Goal: Task Accomplishment & Management: Complete application form

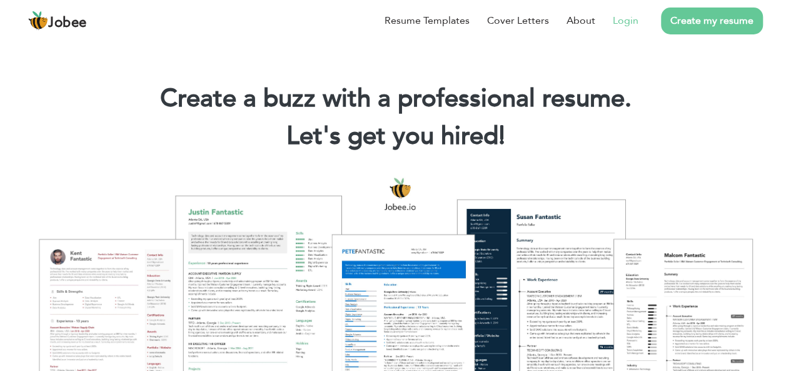
click at [626, 19] on link "Login" at bounding box center [626, 20] width 26 height 15
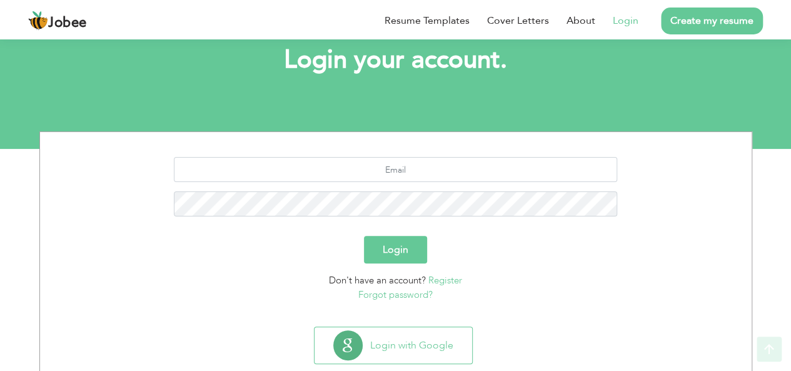
scroll to position [104, 0]
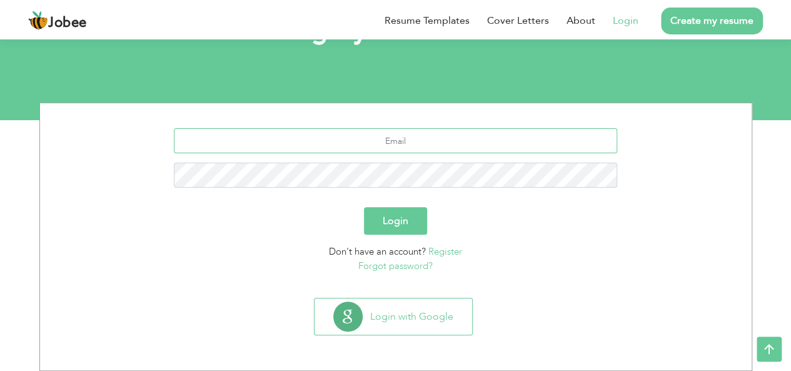
click at [476, 140] on input "text" at bounding box center [395, 140] width 443 height 25
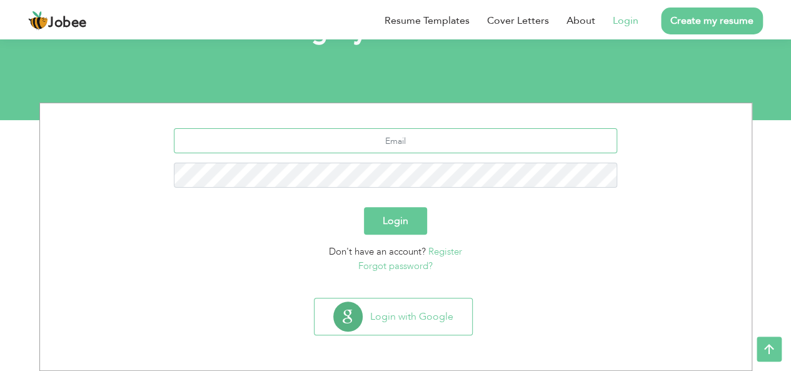
click at [476, 140] on input "text" at bounding box center [395, 140] width 443 height 25
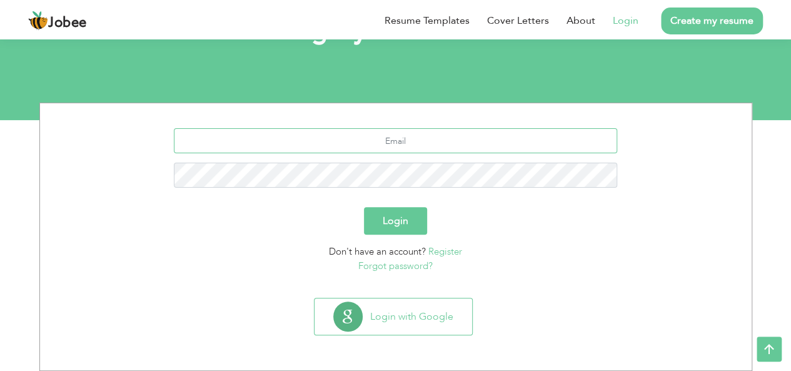
click at [419, 141] on input "text" at bounding box center [395, 140] width 443 height 25
type input "suleman33702@gmail.com"
click at [388, 207] on button "Login" at bounding box center [395, 221] width 63 height 28
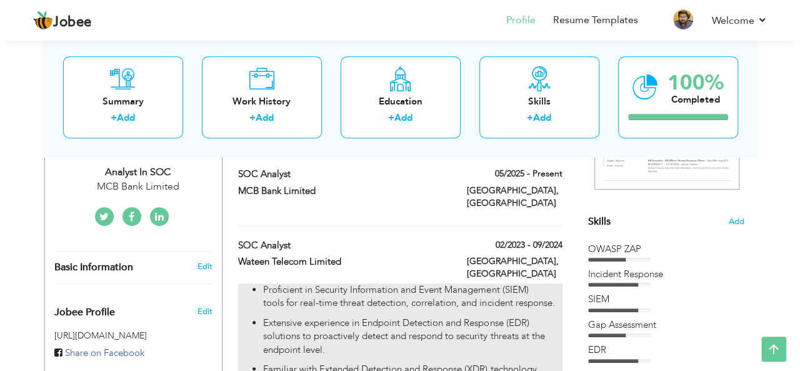
scroll to position [258, 0]
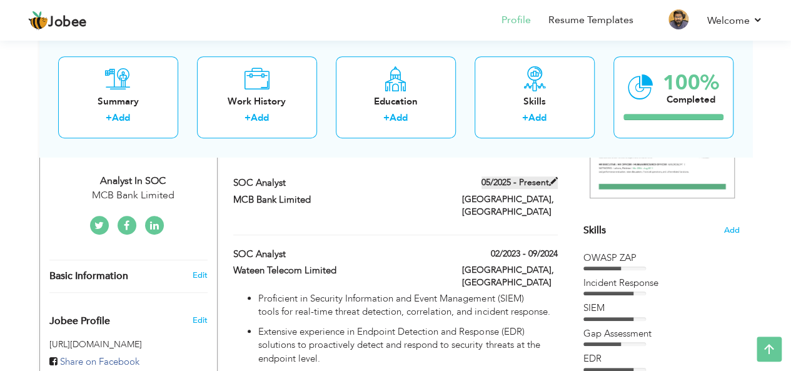
click at [551, 181] on span at bounding box center [553, 181] width 9 height 9
type input "SOC Analyst"
type input "MCB Bank Limited"
type input "05/2025"
type input "[GEOGRAPHIC_DATA]"
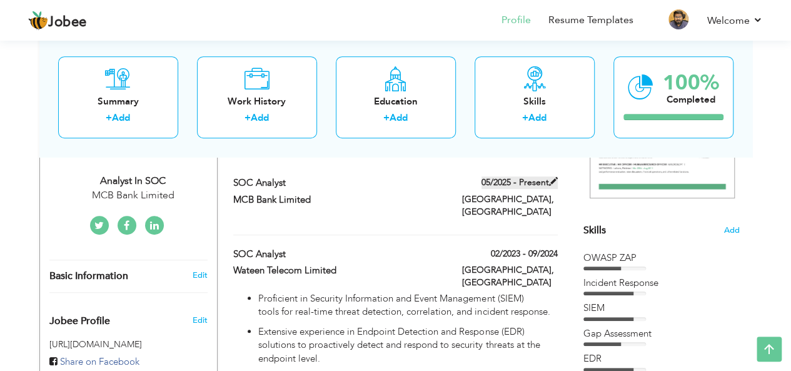
type input "[GEOGRAPHIC_DATA]"
checkbox input "true"
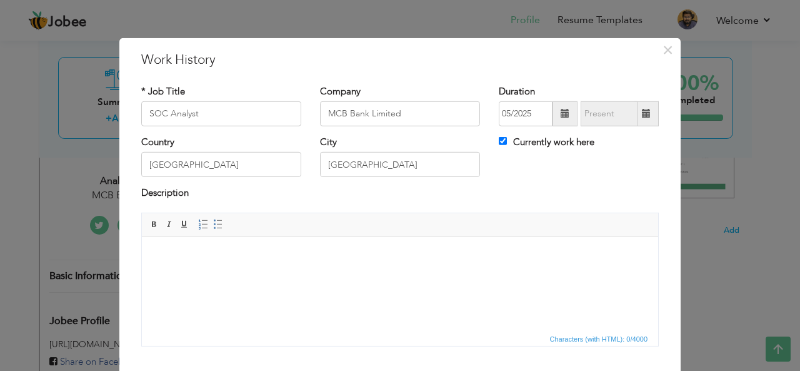
click at [351, 273] on html at bounding box center [400, 255] width 516 height 38
click at [341, 274] on html at bounding box center [400, 255] width 516 height 38
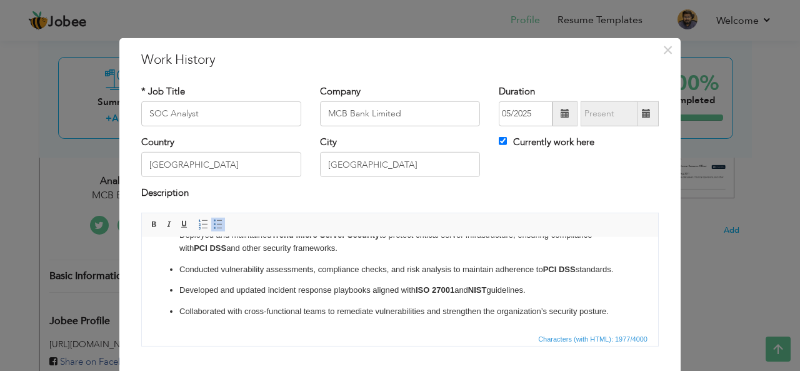
scroll to position [301, 0]
drag, startPoint x: 546, startPoint y: 291, endPoint x: 287, endPoint y: 288, distance: 259.5
click at [287, 288] on p "Developed and updated incident response playbooks aligned with ISO 27001 and NI…" at bounding box center [399, 289] width 441 height 13
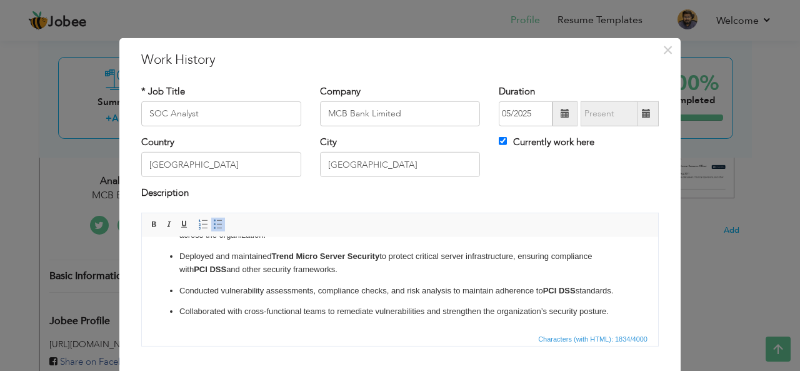
scroll to position [75, 0]
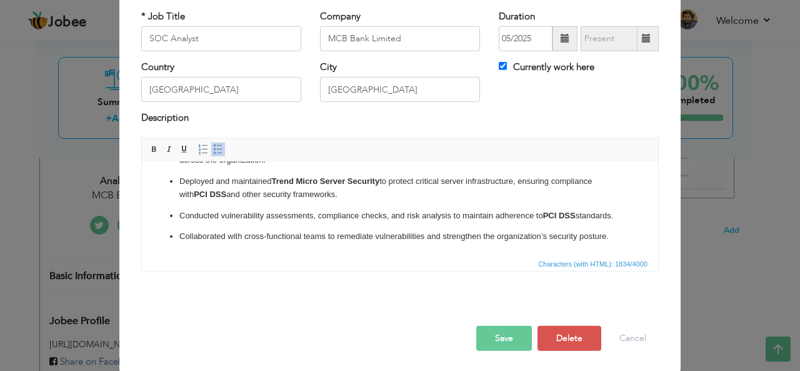
click at [503, 329] on button "Save" at bounding box center [504, 338] width 56 height 25
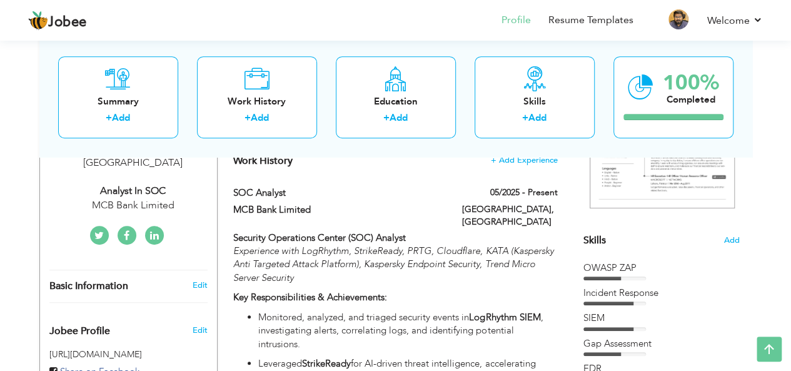
scroll to position [238, 0]
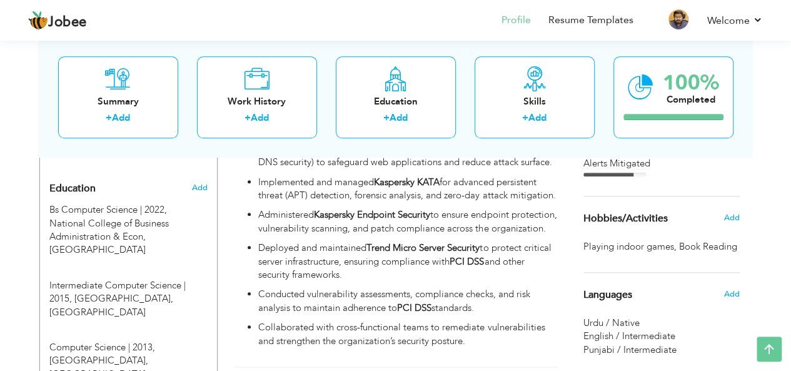
scroll to position [540, 0]
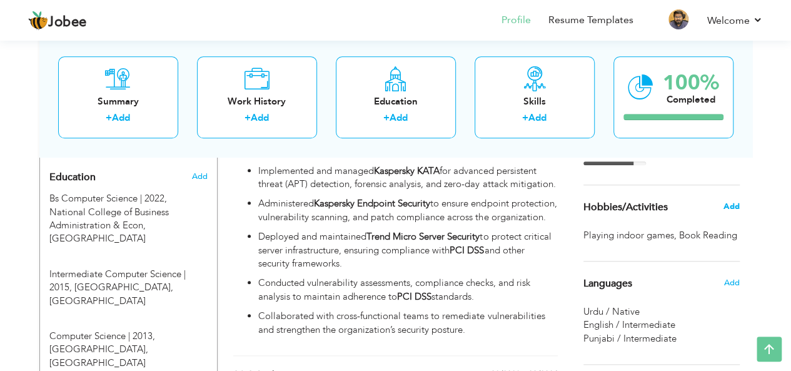
click at [734, 206] on span "Add" at bounding box center [731, 206] width 16 height 11
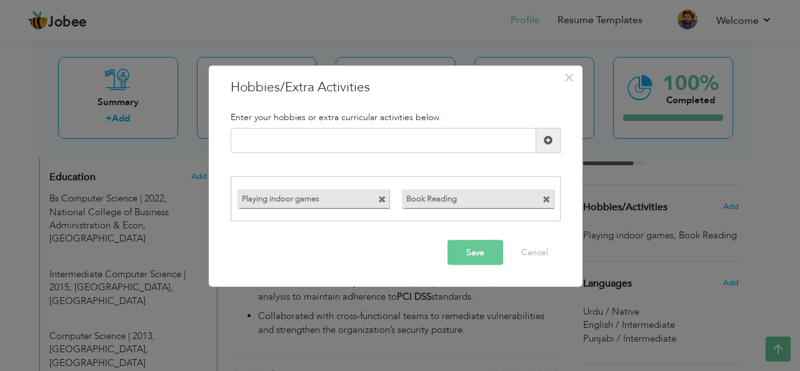
click at [548, 201] on span at bounding box center [547, 200] width 8 height 8
click at [372, 143] on input "text" at bounding box center [384, 140] width 306 height 25
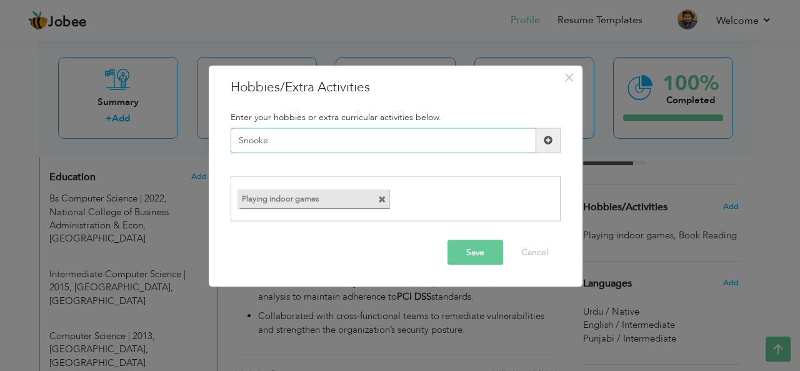
type input "Snooker"
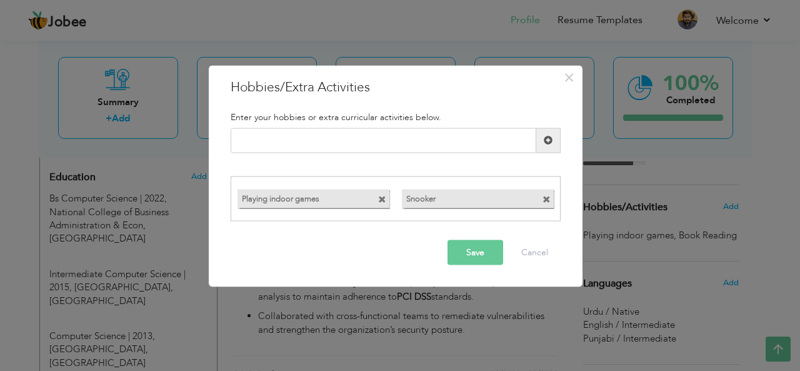
click at [466, 250] on button "Save" at bounding box center [476, 252] width 56 height 25
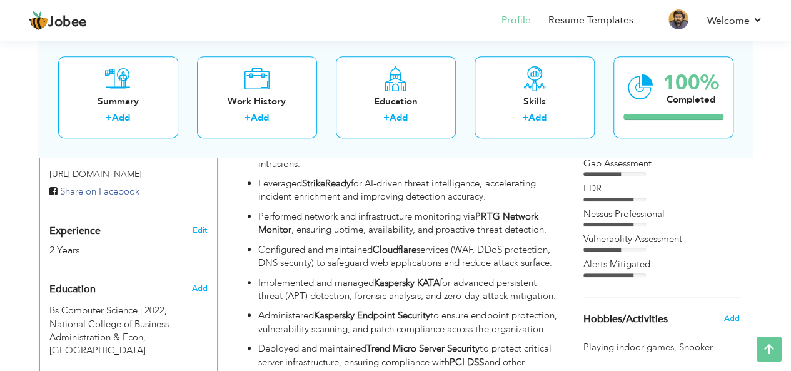
scroll to position [418, 0]
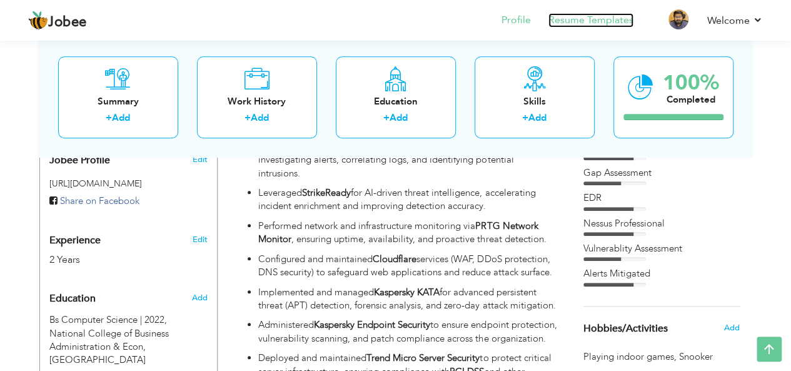
click at [609, 25] on link "Resume Templates" at bounding box center [590, 20] width 85 height 14
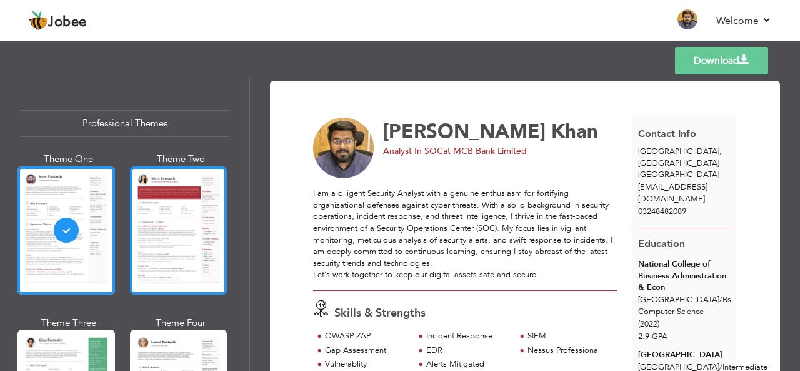
click at [166, 221] on div at bounding box center [179, 230] width 98 height 128
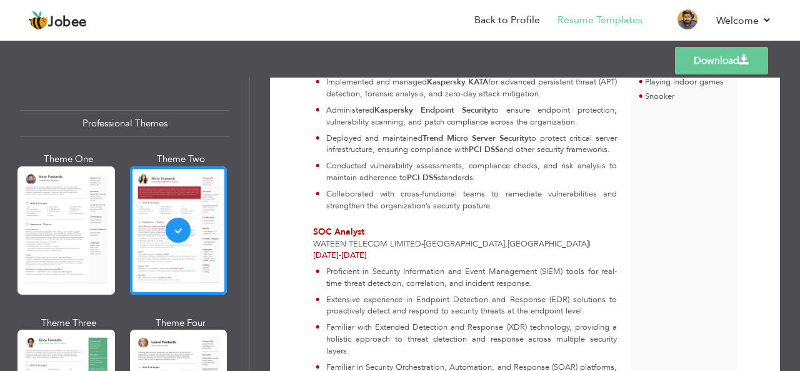
scroll to position [549, 0]
click at [509, 24] on link "Back to Profile" at bounding box center [508, 20] width 66 height 14
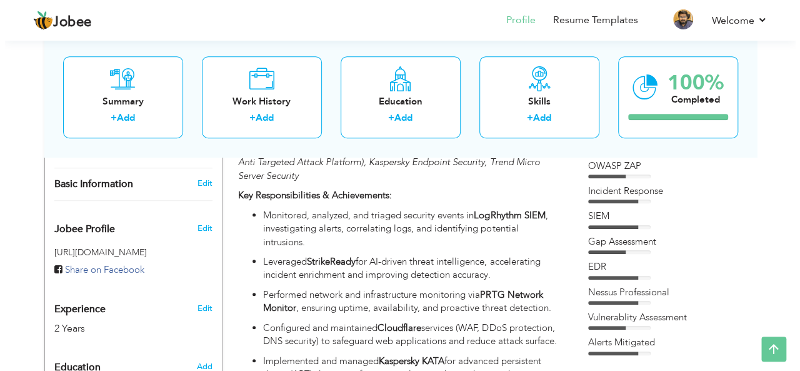
scroll to position [350, 0]
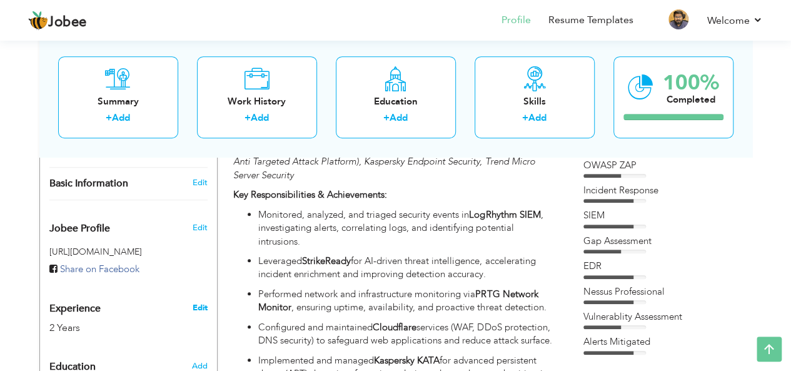
click at [204, 302] on link "Edit" at bounding box center [199, 307] width 15 height 11
type input "[PERSON_NAME]"
type input "Khan"
type input "03248482089"
select select "number:166"
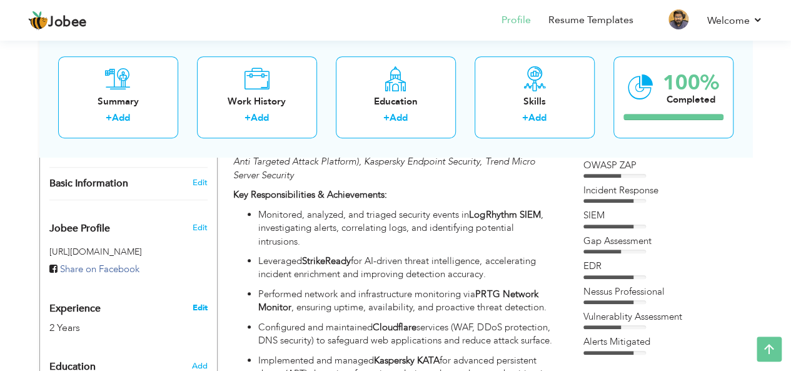
type input "[GEOGRAPHIC_DATA]"
select select "number:4"
type input "MCB Bank Limited"
type input "Analyst In SOC"
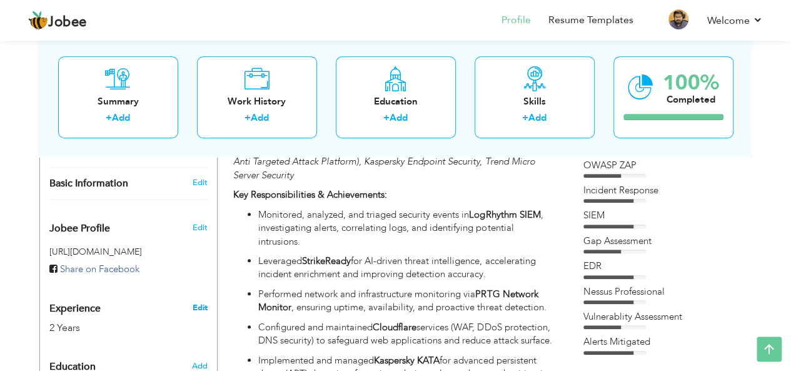
type input "https://www.linkedin.com/in/muhammad-suleman-khan-54766a234?utm_source=share&ut…"
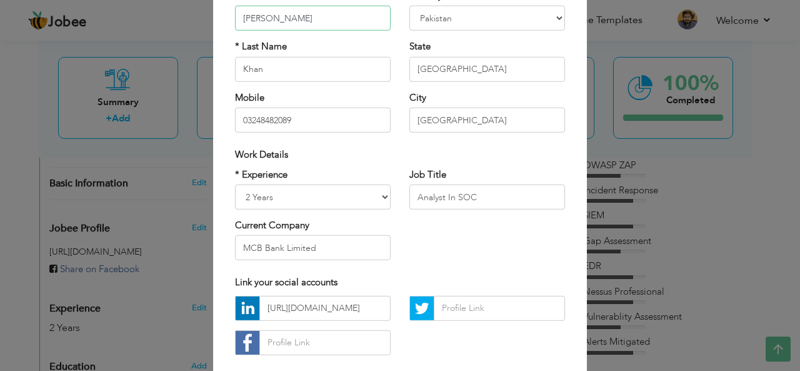
scroll to position [121, 0]
click at [376, 193] on select "Entry Level Less than 1 Year 1 Year 2 Years 3 Years 4 Years 5 Years 6 Years 7 Y…" at bounding box center [313, 196] width 156 height 25
select select "number:5"
click at [235, 184] on select "Entry Level Less than 1 Year 1 Year 2 Years 3 Years 4 Years 5 Years 6 Years 7 Y…" at bounding box center [313, 196] width 156 height 25
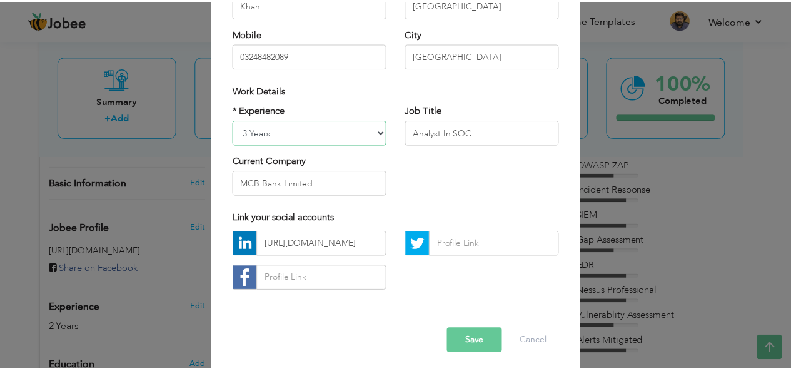
scroll to position [190, 0]
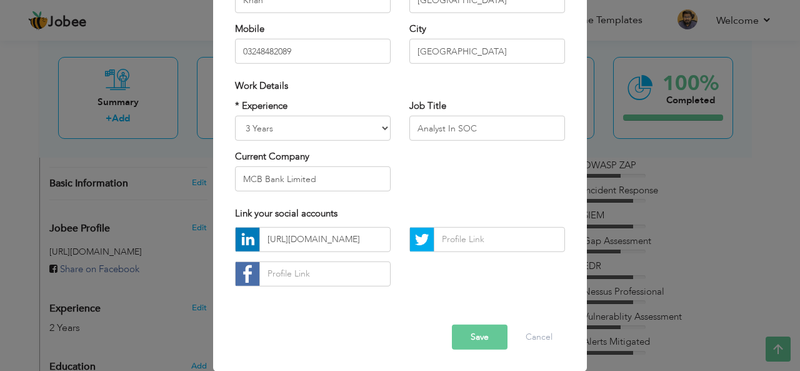
click at [468, 339] on button "Save" at bounding box center [480, 336] width 56 height 25
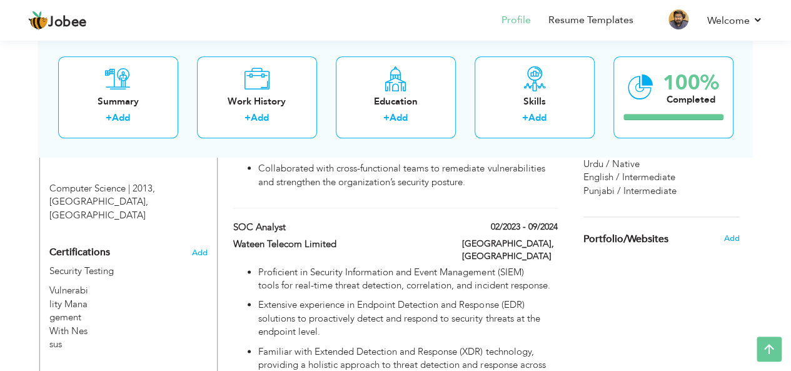
scroll to position [654, 0]
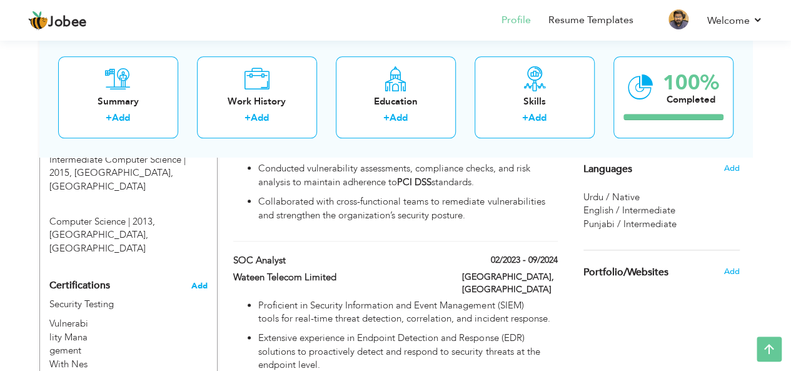
click at [200, 281] on span "Add" at bounding box center [199, 285] width 16 height 9
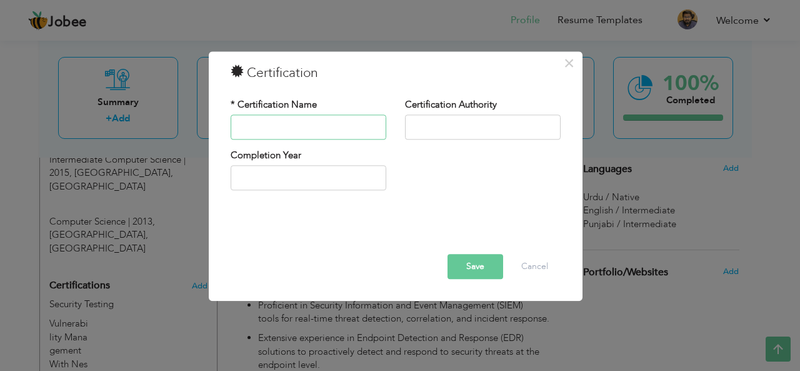
click at [365, 133] on input "text" at bounding box center [309, 126] width 156 height 25
type input "Logrythm administration"
type input "2025"
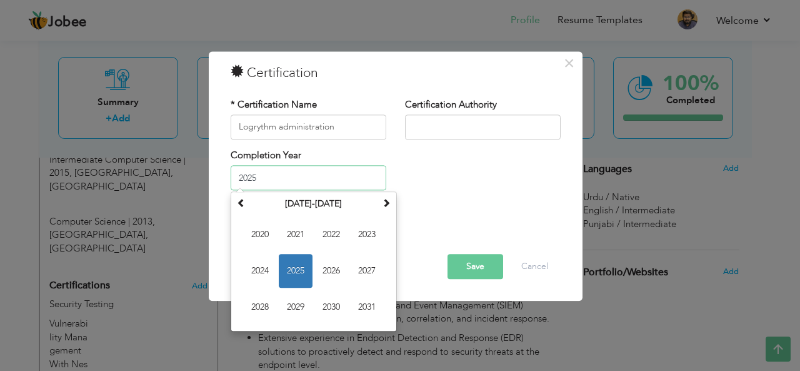
click at [337, 173] on input "2025" at bounding box center [309, 178] width 156 height 25
click at [301, 266] on span "2025" at bounding box center [296, 271] width 34 height 34
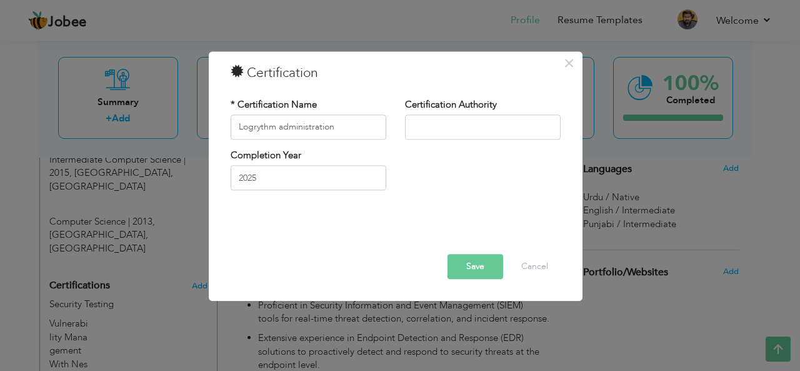
click at [475, 266] on button "Save" at bounding box center [476, 266] width 56 height 25
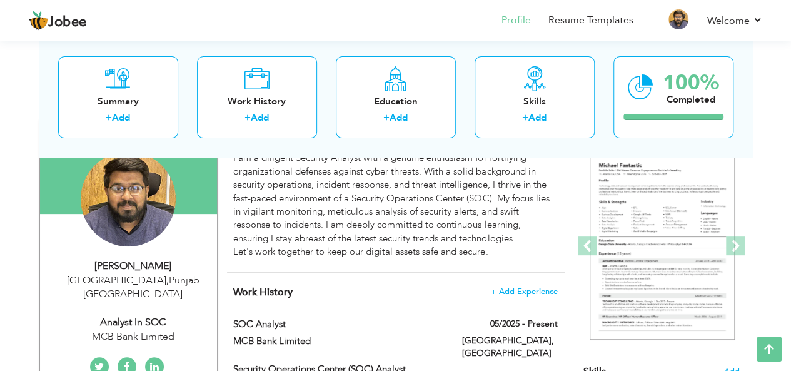
scroll to position [114, 0]
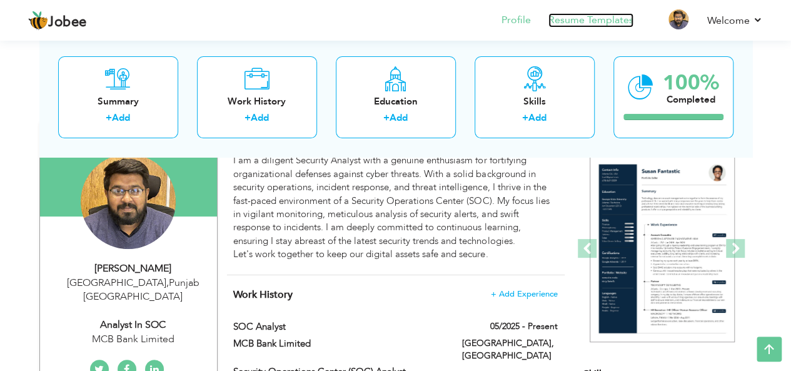
click at [568, 23] on link "Resume Templates" at bounding box center [590, 20] width 85 height 14
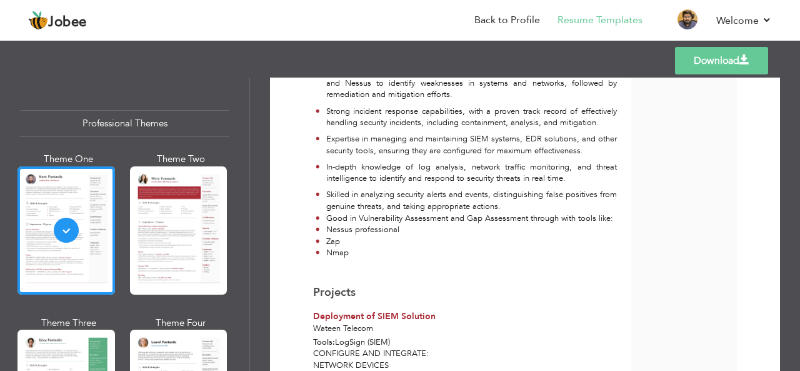
scroll to position [968, 0]
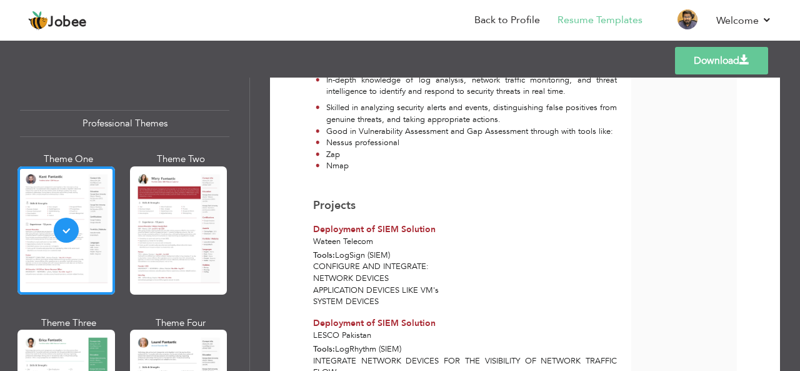
click at [713, 61] on link "Download" at bounding box center [721, 61] width 93 height 28
click at [505, 18] on link "Back to Profile" at bounding box center [508, 20] width 66 height 14
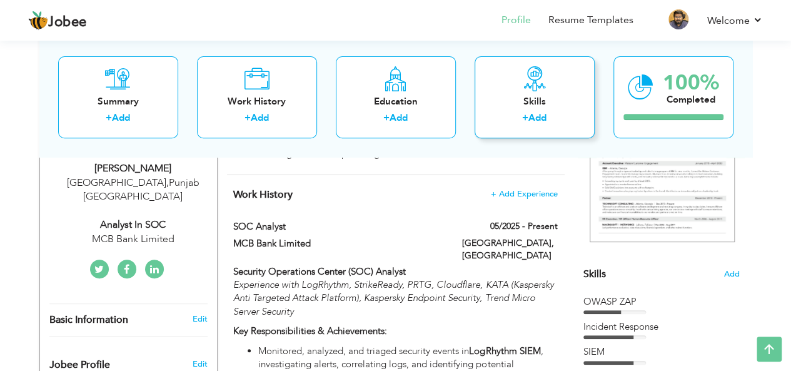
scroll to position [219, 0]
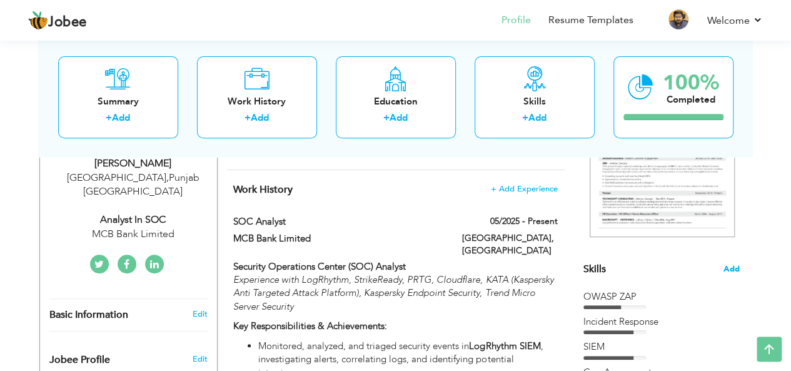
click at [729, 267] on span "Add" at bounding box center [731, 269] width 16 height 12
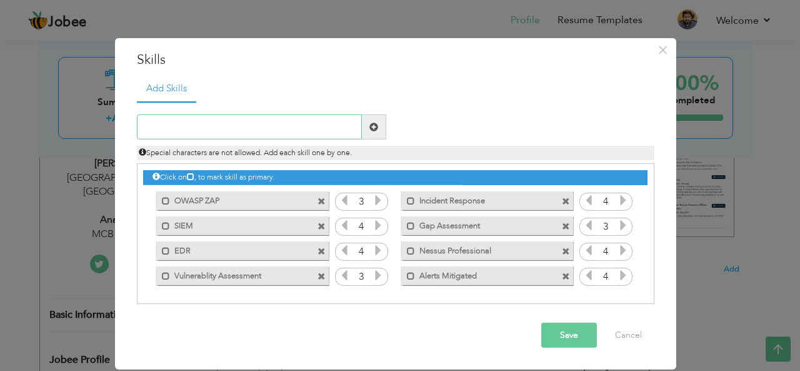
click at [234, 122] on input "text" at bounding box center [249, 126] width 225 height 25
type input "Antivirus"
click at [375, 129] on span at bounding box center [373, 127] width 9 height 9
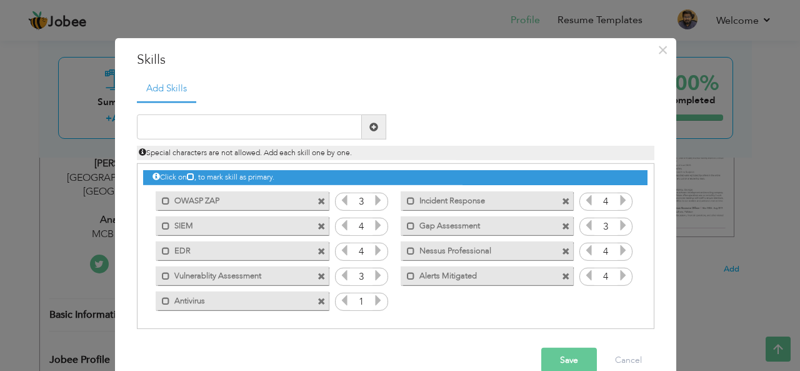
click at [376, 303] on icon at bounding box center [378, 299] width 11 height 11
click at [575, 363] on button "Save" at bounding box center [569, 360] width 56 height 25
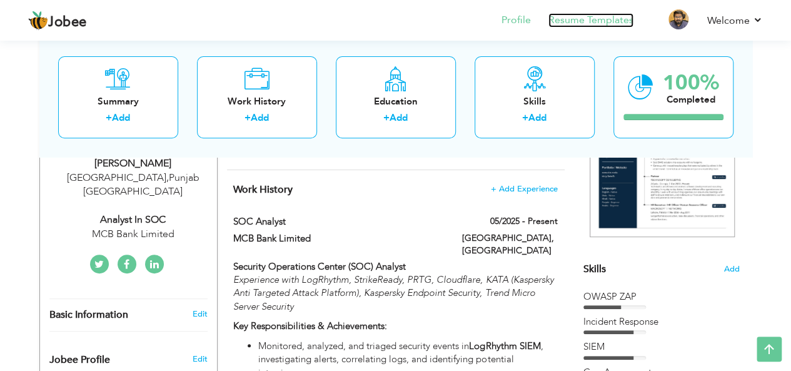
click at [593, 19] on link "Resume Templates" at bounding box center [590, 20] width 85 height 14
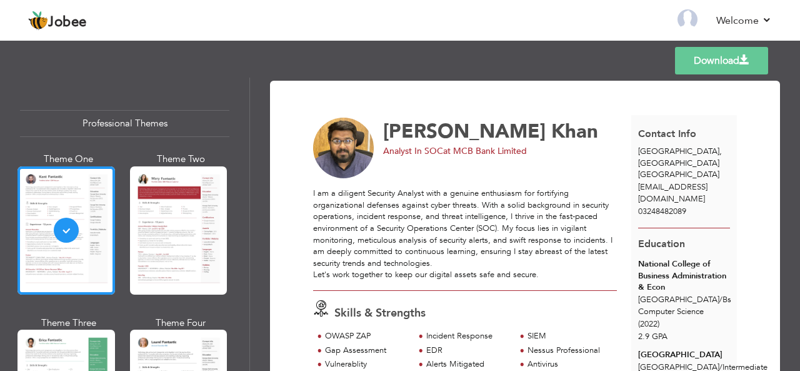
click at [725, 64] on link "Download" at bounding box center [721, 61] width 93 height 28
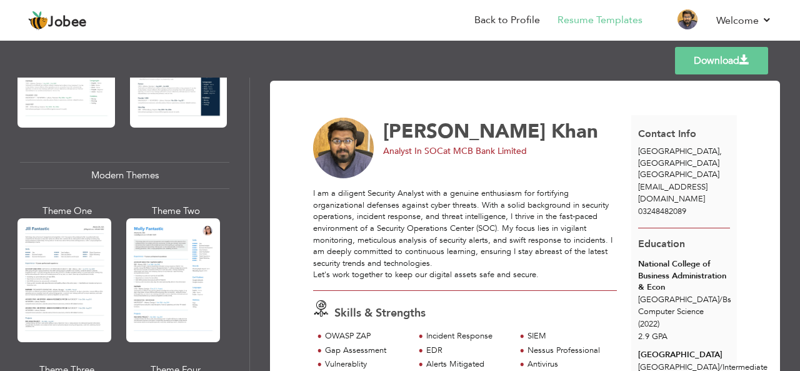
scroll to position [491, 0]
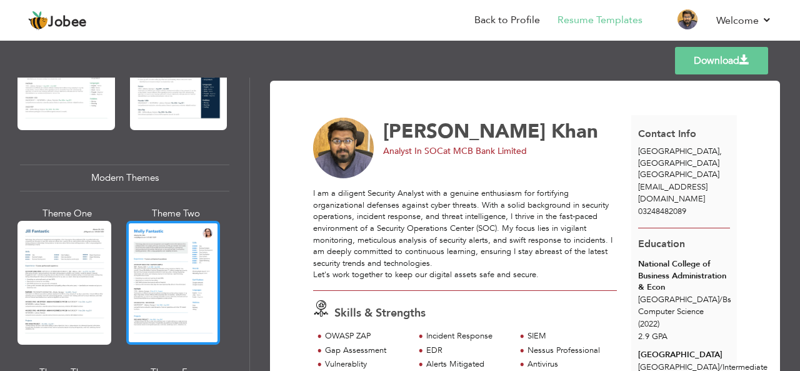
click at [201, 259] on div at bounding box center [173, 283] width 94 height 124
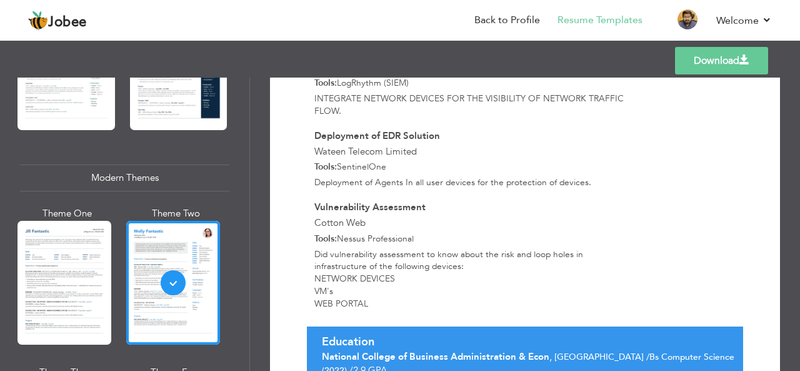
scroll to position [1460, 0]
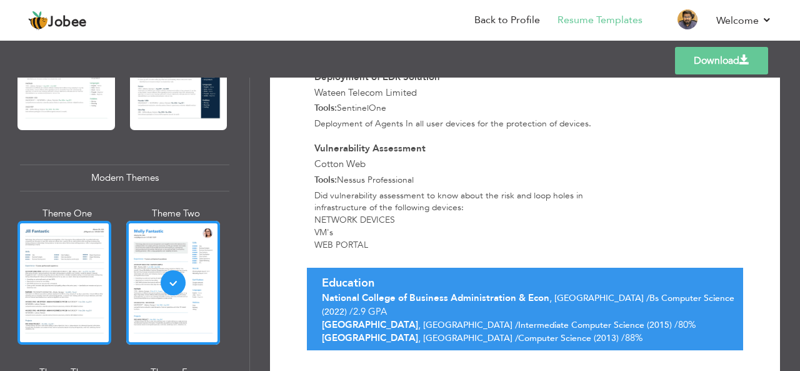
click at [60, 285] on div at bounding box center [65, 283] width 94 height 124
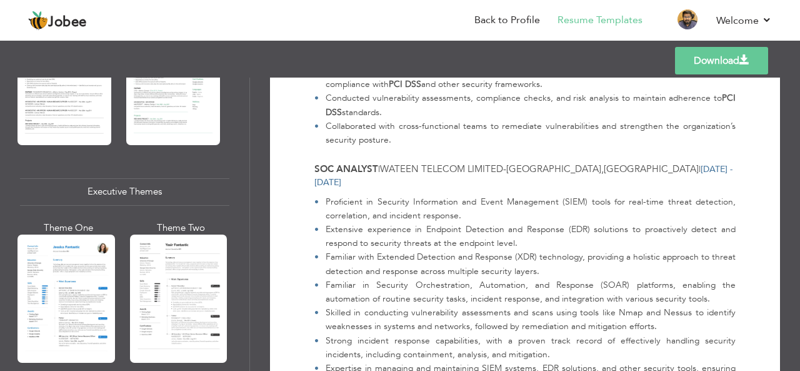
scroll to position [885, 0]
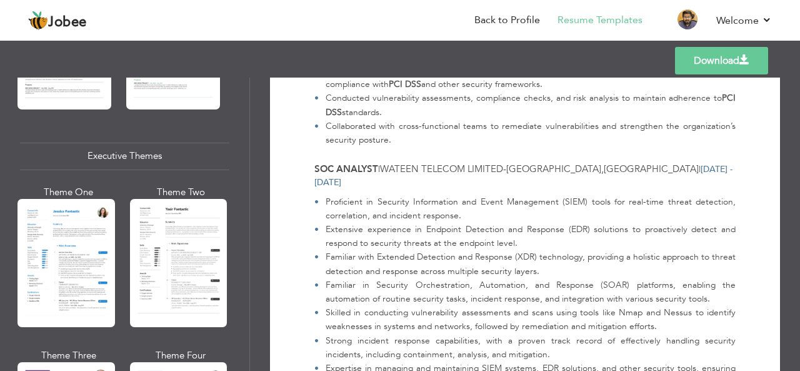
click at [156, 256] on div at bounding box center [179, 263] width 98 height 128
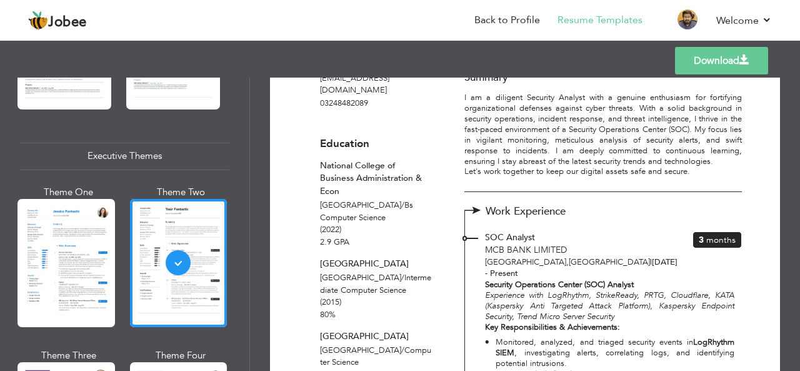
scroll to position [0, 0]
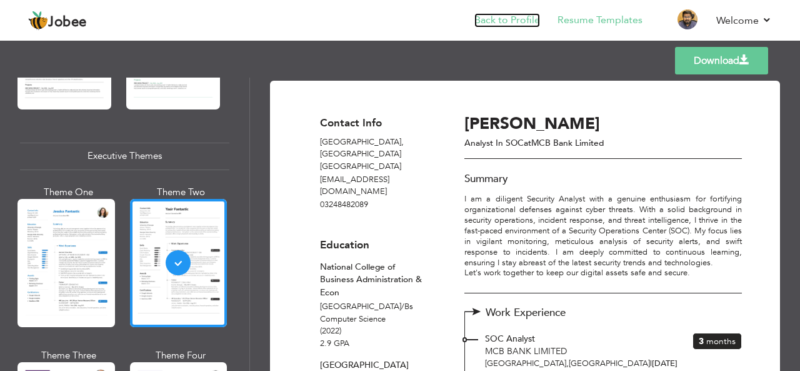
click at [520, 24] on link "Back to Profile" at bounding box center [508, 20] width 66 height 14
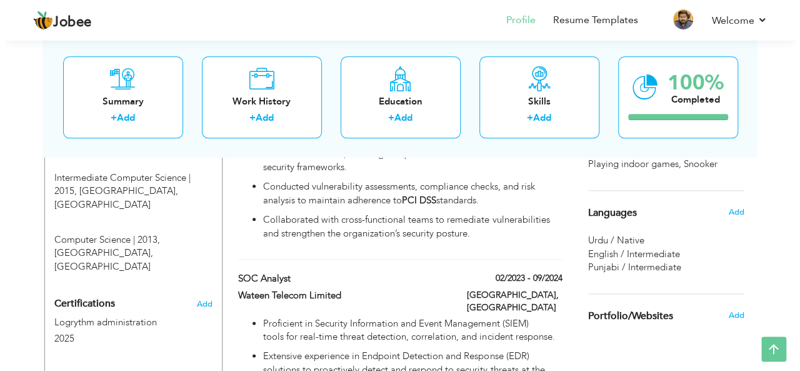
scroll to position [651, 0]
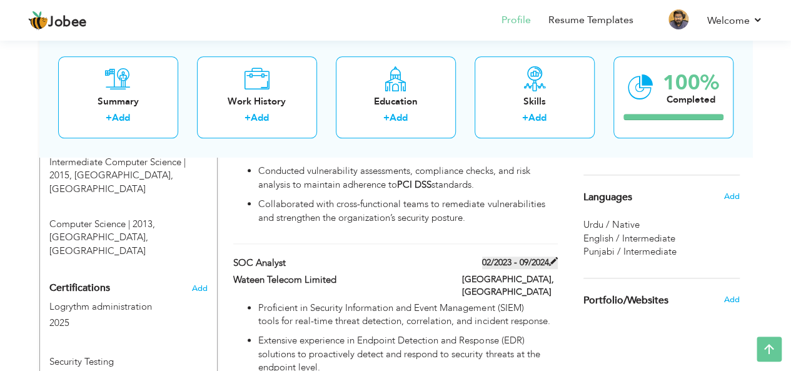
click at [550, 263] on span at bounding box center [553, 261] width 9 height 9
type input "SOC Analyst"
type input "Wateen Telecom Limited"
type input "02/2023"
type input "09/2024"
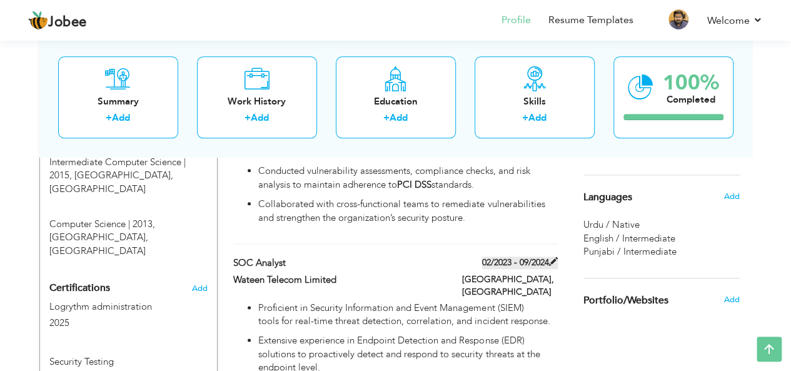
type input "[GEOGRAPHIC_DATA]"
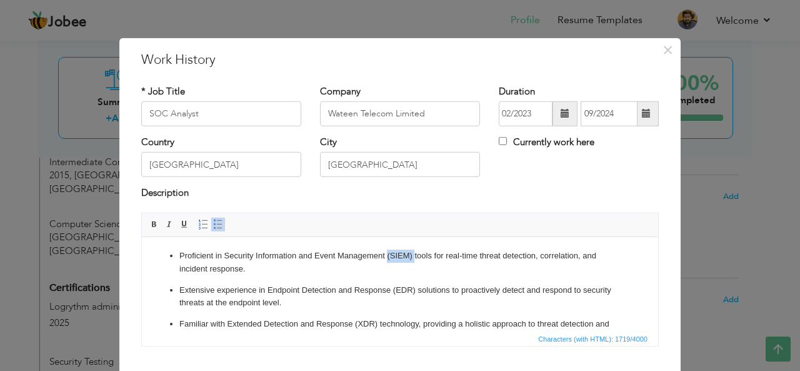
drag, startPoint x: 388, startPoint y: 256, endPoint x: 414, endPoint y: 255, distance: 26.3
click at [414, 255] on p "Proficient in Security Information and Event Management (SIEM) tools for real-t…" at bounding box center [399, 262] width 441 height 26
click at [149, 221] on span at bounding box center [154, 224] width 10 height 10
drag, startPoint x: 392, startPoint y: 289, endPoint x: 414, endPoint y: 293, distance: 22.7
click at [414, 293] on p "Extensive experience in Endpoint Detection and Response (EDR) solutions to proa…" at bounding box center [399, 296] width 441 height 26
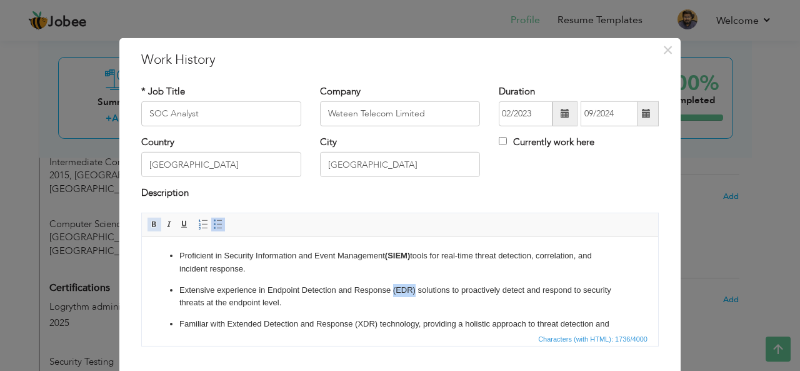
click at [151, 222] on span at bounding box center [154, 224] width 10 height 10
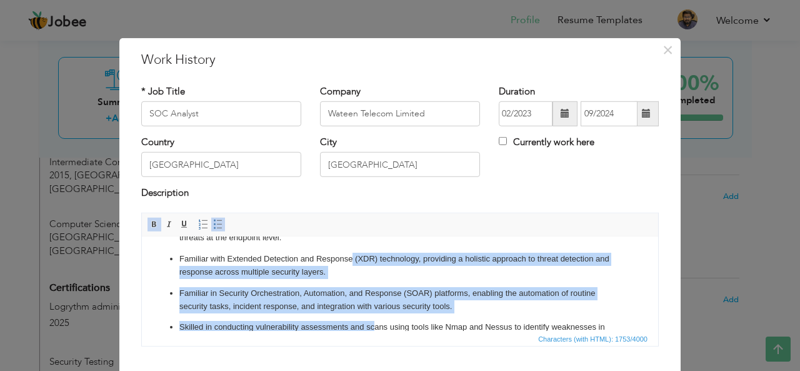
scroll to position [68, 0]
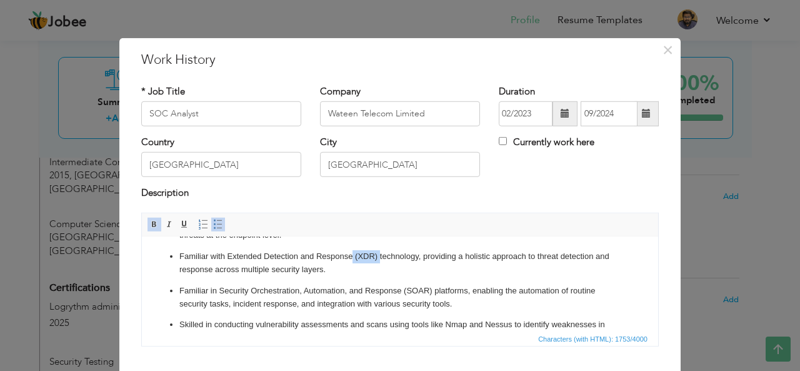
drag, startPoint x: 353, startPoint y: 324, endPoint x: 378, endPoint y: 251, distance: 76.7
click at [378, 251] on p "Familiar with Extended Detection and Response (XDR) technology, providing a hol…" at bounding box center [399, 262] width 441 height 26
click at [153, 222] on span at bounding box center [154, 224] width 10 height 10
drag, startPoint x: 403, startPoint y: 289, endPoint x: 431, endPoint y: 289, distance: 27.5
click at [431, 289] on p "Familiar in Security Orchestration, Automation, and Response (SOAR) platforms, …" at bounding box center [399, 297] width 441 height 26
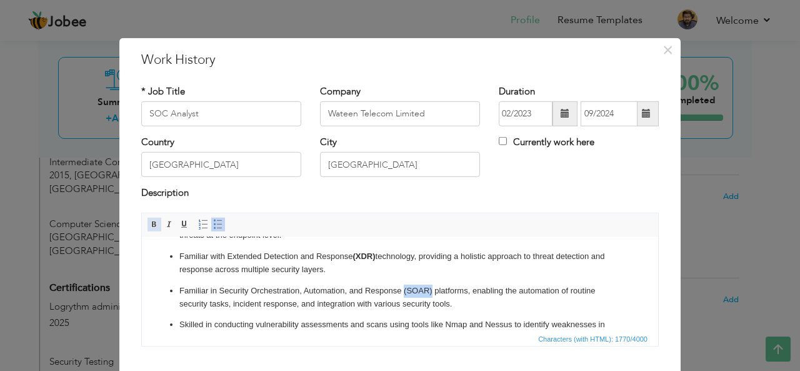
click at [149, 219] on span at bounding box center [154, 224] width 10 height 10
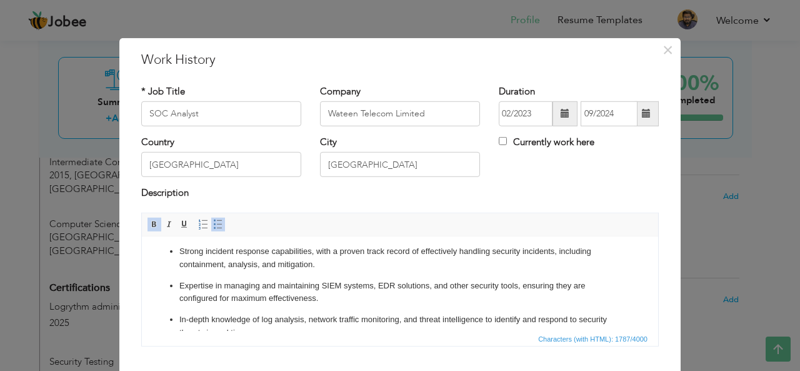
scroll to position [179, 0]
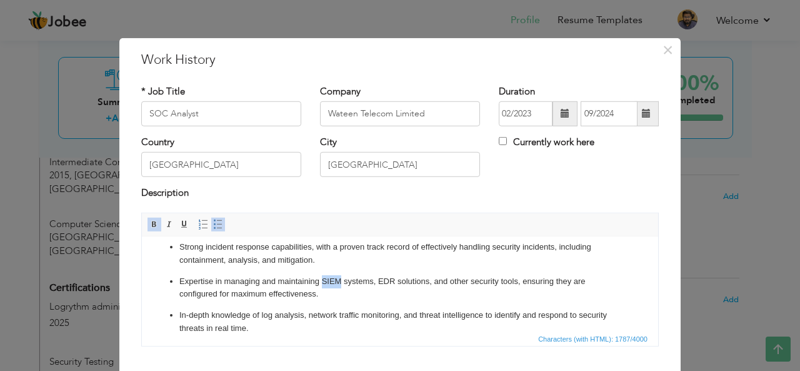
drag, startPoint x: 322, startPoint y: 279, endPoint x: 342, endPoint y: 279, distance: 20.0
click at [342, 279] on p "Expertise in managing and maintaining SIEM systems, EDR solutions, and other se…" at bounding box center [399, 287] width 441 height 26
click at [149, 219] on span at bounding box center [154, 224] width 10 height 10
drag, startPoint x: 378, startPoint y: 281, endPoint x: 394, endPoint y: 281, distance: 16.3
click at [394, 281] on p "Expertise in managing and maintaining SIEM systems, EDR solutions, and other se…" at bounding box center [399, 287] width 441 height 26
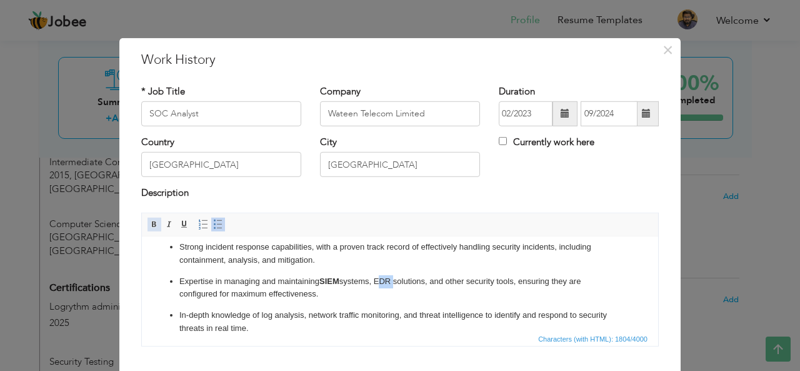
click at [152, 221] on span at bounding box center [154, 224] width 10 height 10
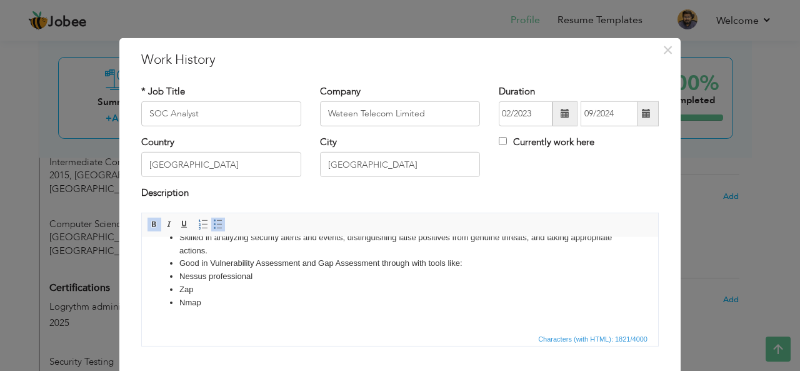
scroll to position [290, 0]
drag, startPoint x: 208, startPoint y: 308, endPoint x: 179, endPoint y: 278, distance: 42.4
click at [179, 278] on ul "Proficient in Security Information and Event Management (SIEM) tools for real-t…" at bounding box center [399, 141] width 491 height 364
click at [149, 226] on span at bounding box center [154, 224] width 10 height 10
click at [334, 294] on li "Zap" at bounding box center [399, 290] width 441 height 13
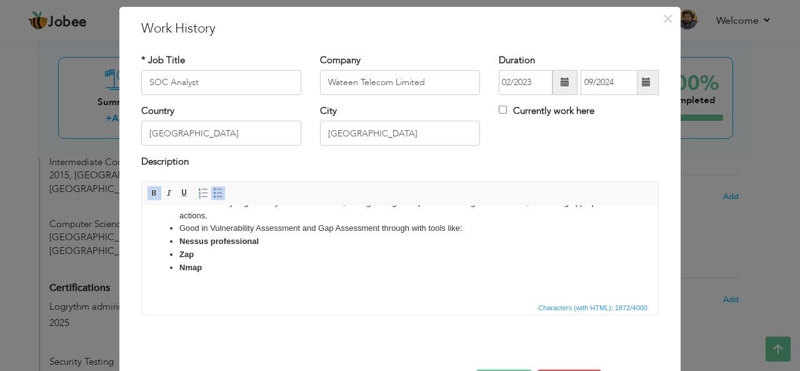
scroll to position [75, 0]
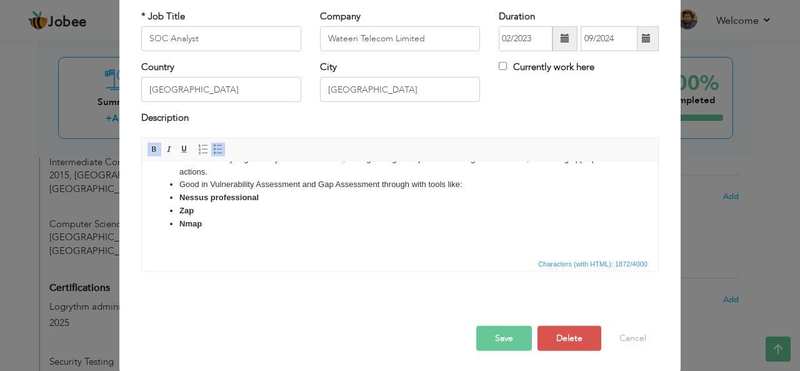
click at [486, 338] on button "Save" at bounding box center [504, 338] width 56 height 25
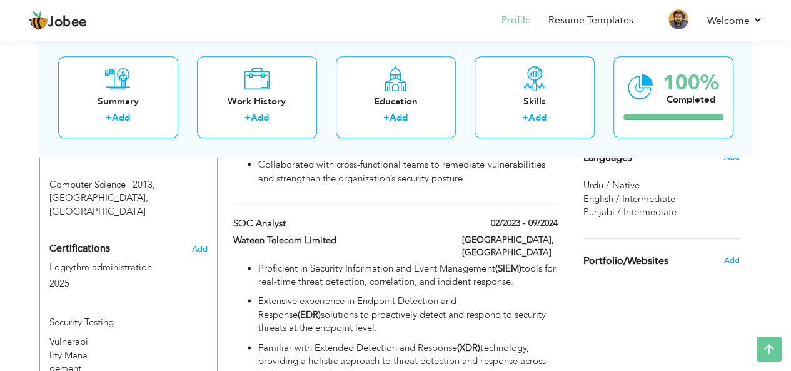
scroll to position [685, 0]
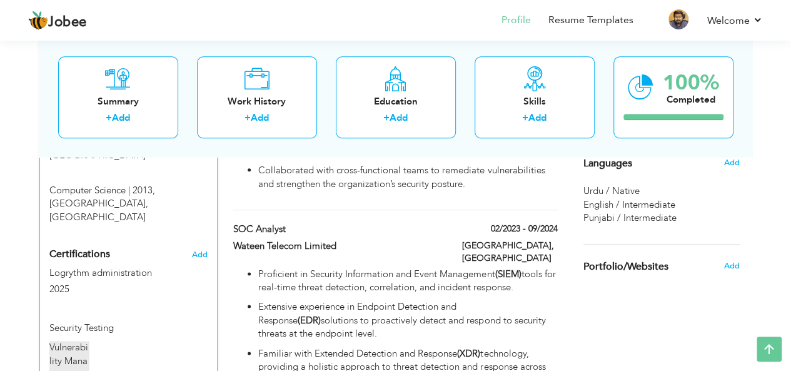
type input "Security Testing"
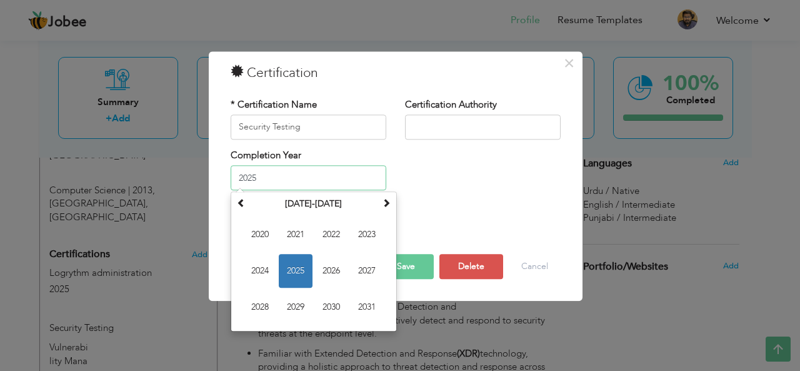
click at [345, 183] on input "2025" at bounding box center [309, 178] width 156 height 25
click at [270, 267] on span "2024" at bounding box center [260, 271] width 34 height 34
type input "2024"
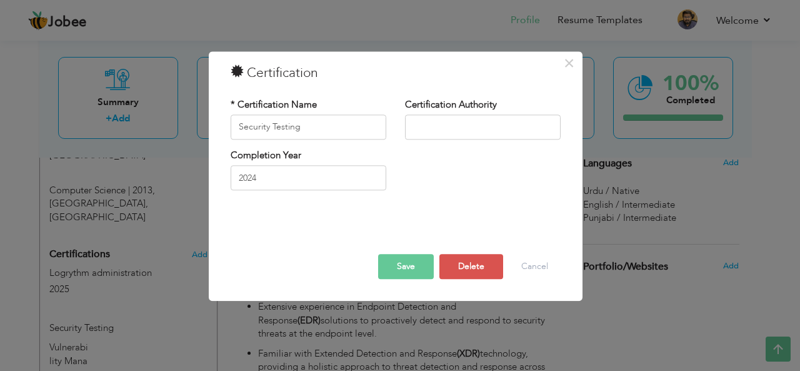
click at [404, 265] on button "Save" at bounding box center [406, 266] width 56 height 25
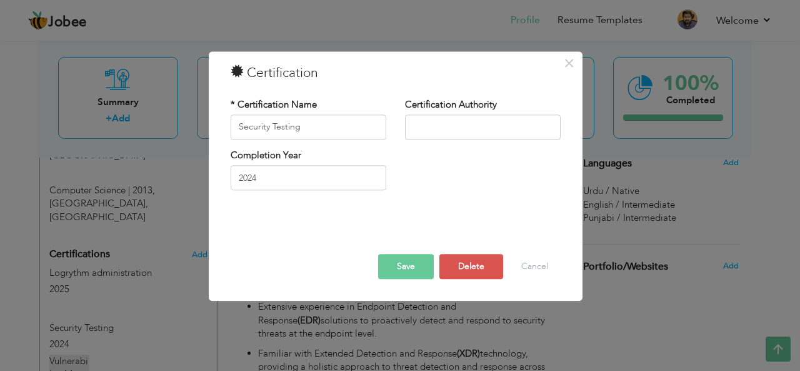
click at [66, 353] on div "× Certification * Certification Name Security Testing Certification Authority C…" at bounding box center [400, 185] width 800 height 371
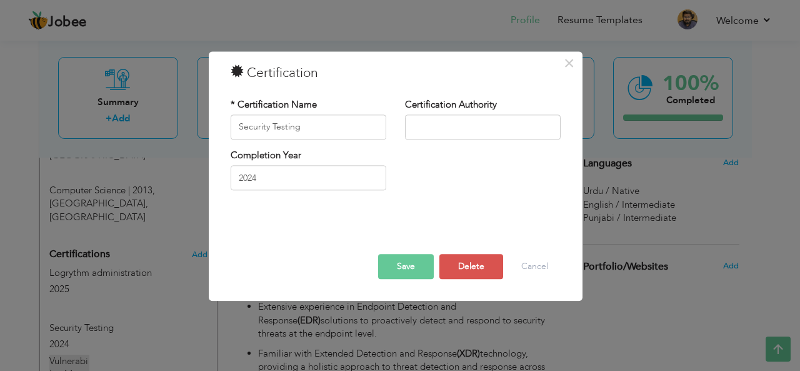
click at [66, 353] on div "× Certification * Certification Name Security Testing Certification Authority C…" at bounding box center [400, 185] width 800 height 371
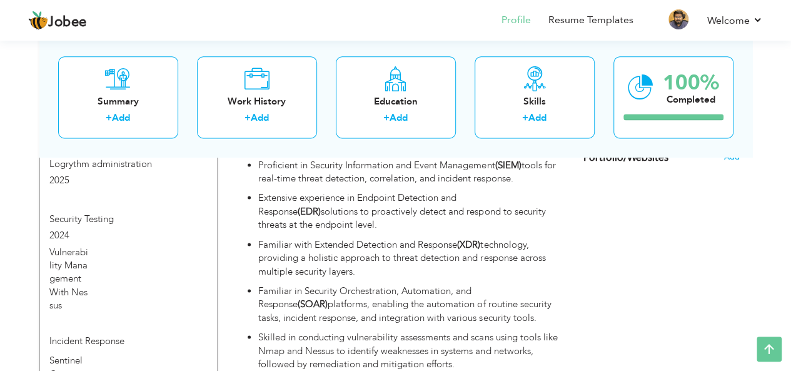
scroll to position [797, 0]
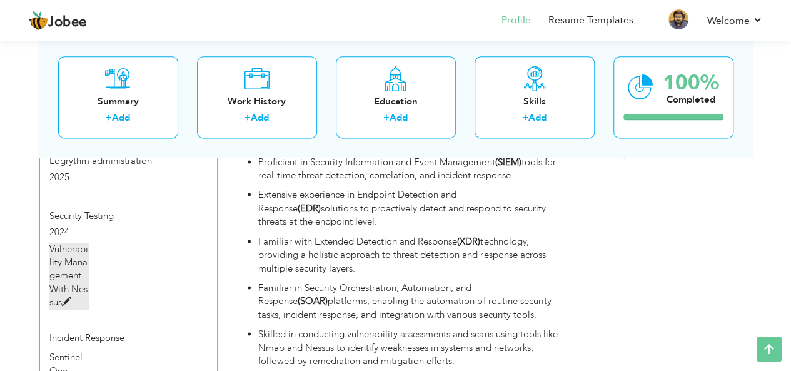
click at [68, 297] on span at bounding box center [66, 301] width 9 height 9
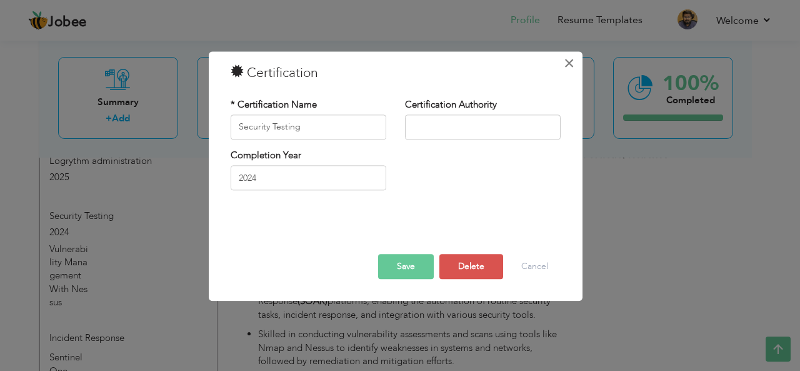
click at [566, 63] on span "×" at bounding box center [569, 63] width 11 height 23
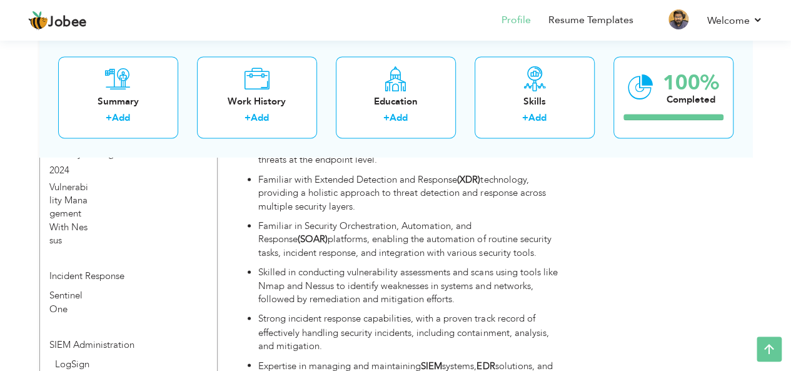
scroll to position [860, 0]
click at [201, 337] on span at bounding box center [202, 341] width 9 height 9
type input "SIEM Administration"
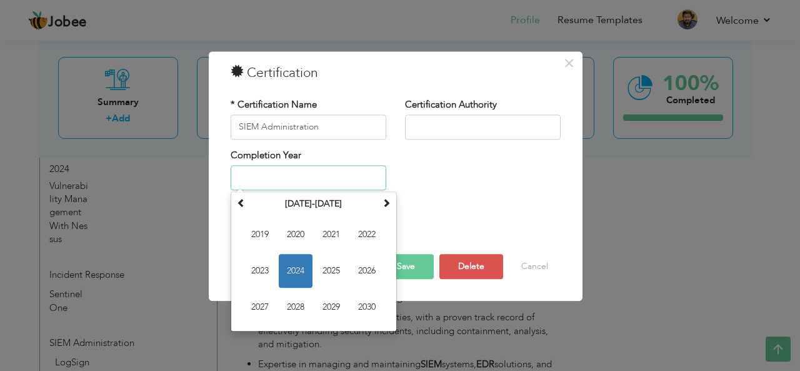
click at [309, 179] on input "text" at bounding box center [309, 178] width 156 height 25
click at [259, 270] on span "2023" at bounding box center [260, 271] width 34 height 34
type input "2023"
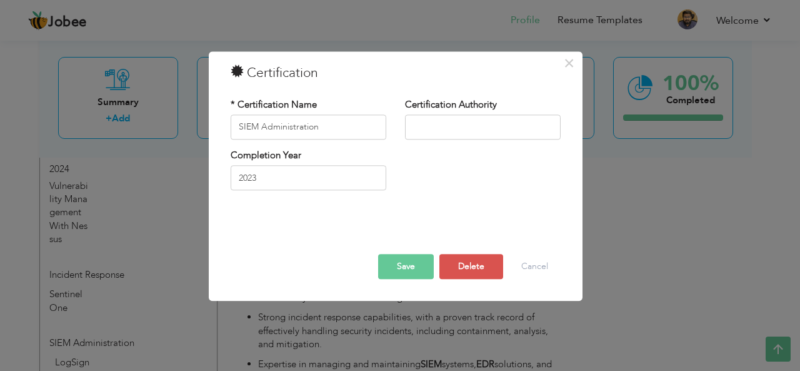
click at [415, 267] on button "Save" at bounding box center [406, 266] width 56 height 25
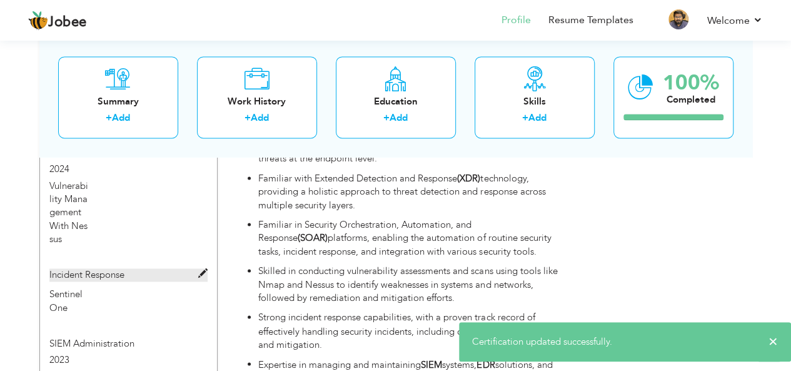
click at [203, 269] on span at bounding box center [202, 273] width 9 height 9
type input "Incident Response"
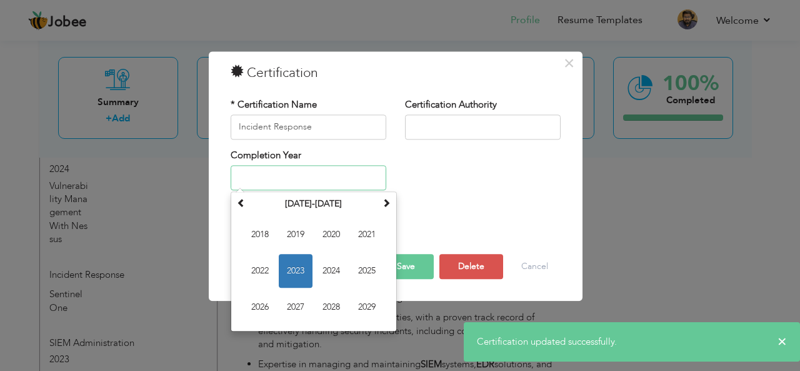
click at [284, 189] on input "text" at bounding box center [309, 178] width 156 height 25
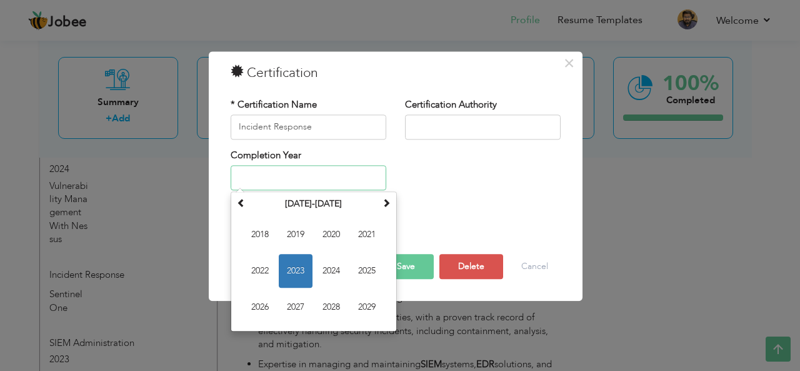
click at [298, 267] on span "2023" at bounding box center [296, 271] width 34 height 34
type input "2023"
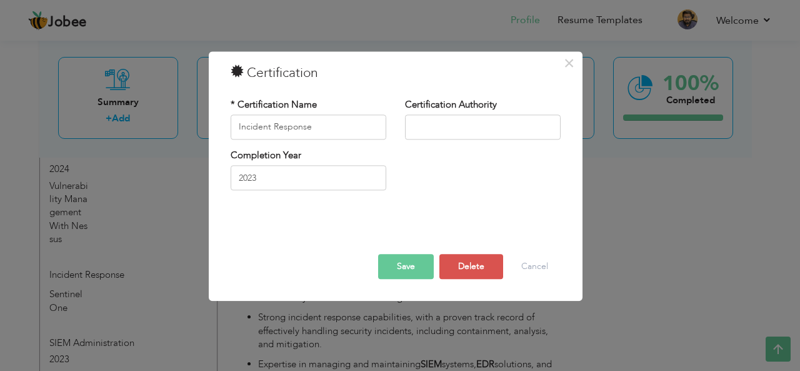
click at [396, 263] on button "Save" at bounding box center [406, 266] width 56 height 25
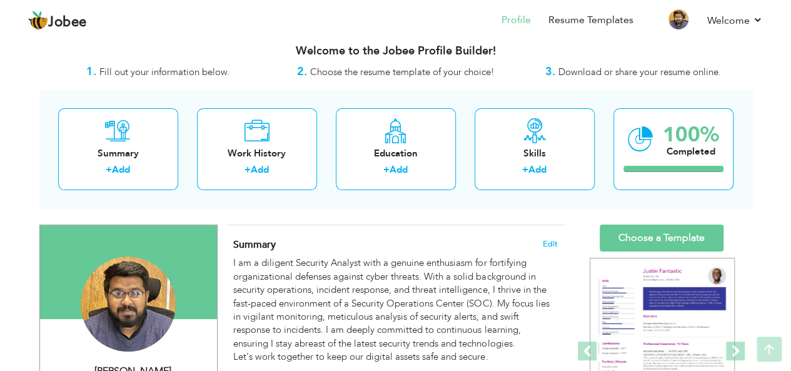
scroll to position [0, 0]
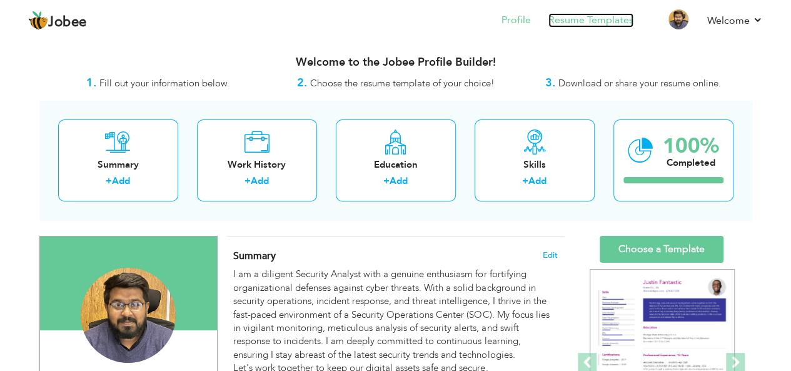
click at [591, 23] on link "Resume Templates" at bounding box center [590, 20] width 85 height 14
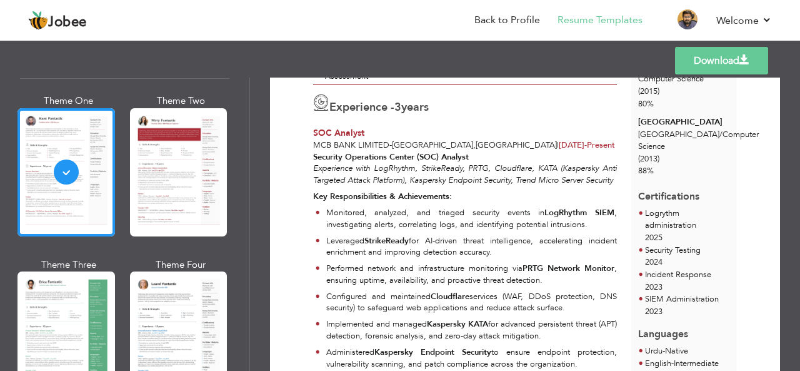
scroll to position [282, 0]
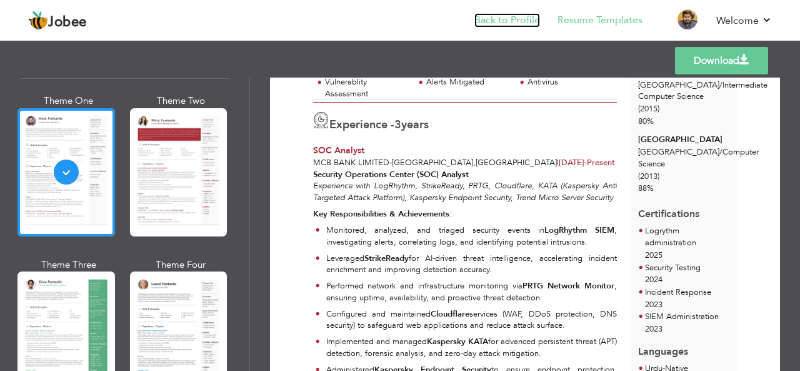
click at [526, 21] on link "Back to Profile" at bounding box center [508, 20] width 66 height 14
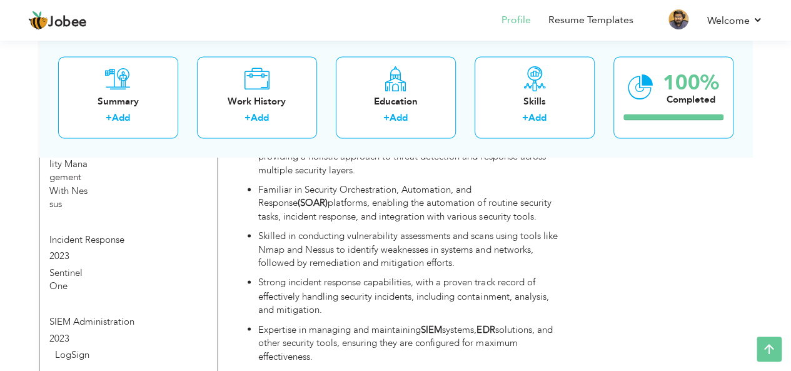
scroll to position [895, 0]
click at [204, 316] on span at bounding box center [202, 320] width 9 height 9
type input "SIEM Administration"
type input "2023"
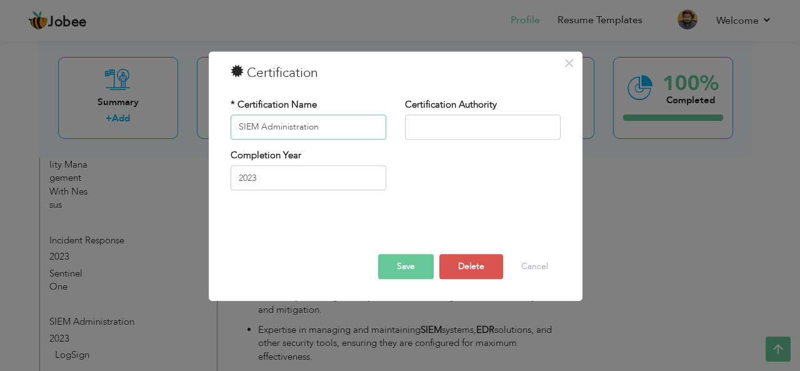
click at [239, 128] on input "SIEM Administration" at bounding box center [309, 126] width 156 height 25
click at [399, 264] on button "Save" at bounding box center [406, 266] width 56 height 25
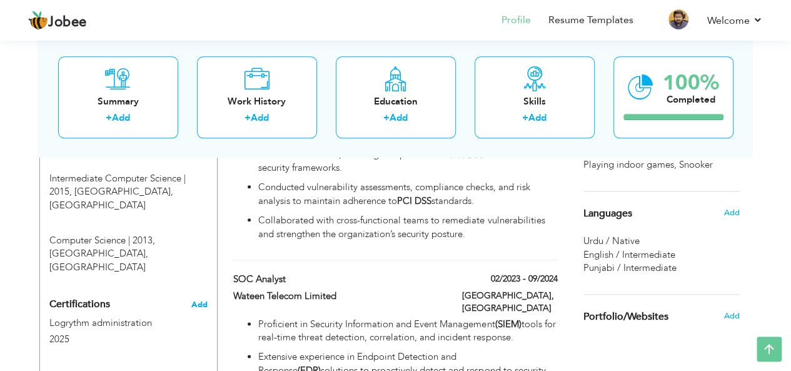
scroll to position [632, 0]
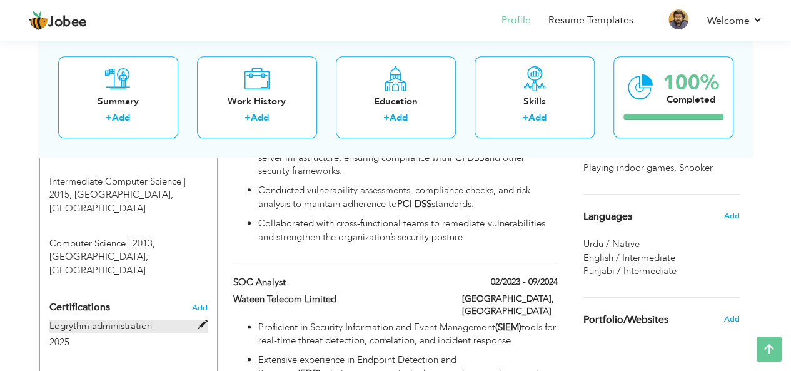
click at [201, 320] on span at bounding box center [202, 324] width 9 height 9
type input "Logrythm administration"
type input "2025"
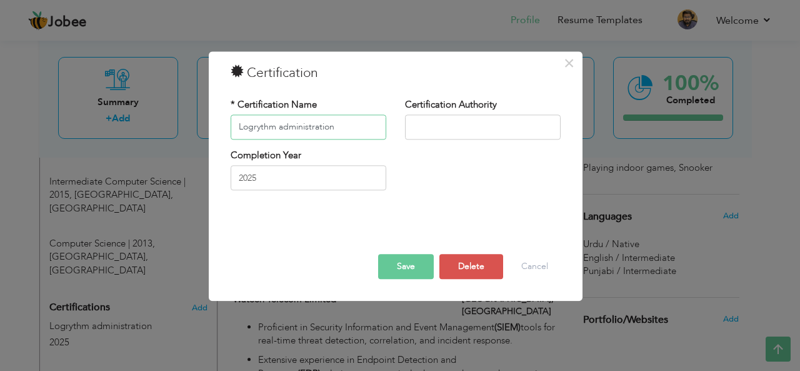
click at [275, 127] on input "Logrythm administration" at bounding box center [309, 126] width 156 height 25
click at [303, 129] on input "Logrythm SIEM administration" at bounding box center [309, 126] width 156 height 25
type input "Logrythm SIEM Administration"
click at [404, 269] on button "Save" at bounding box center [406, 266] width 56 height 25
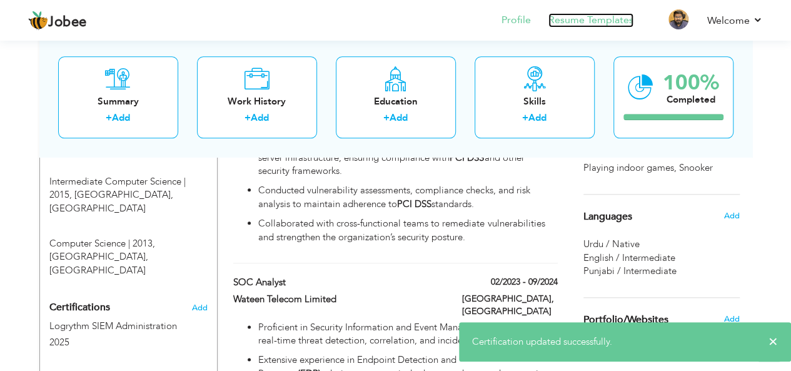
click at [584, 22] on link "Resume Templates" at bounding box center [590, 20] width 85 height 14
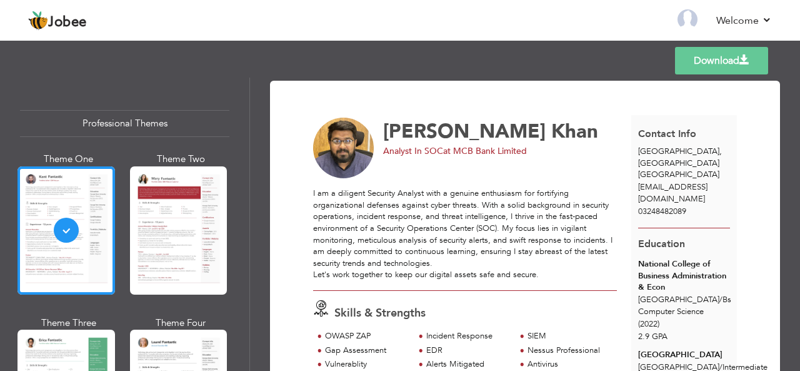
click at [693, 67] on link "Download" at bounding box center [721, 61] width 93 height 28
click at [523, 18] on link "Back to Profile" at bounding box center [508, 20] width 66 height 14
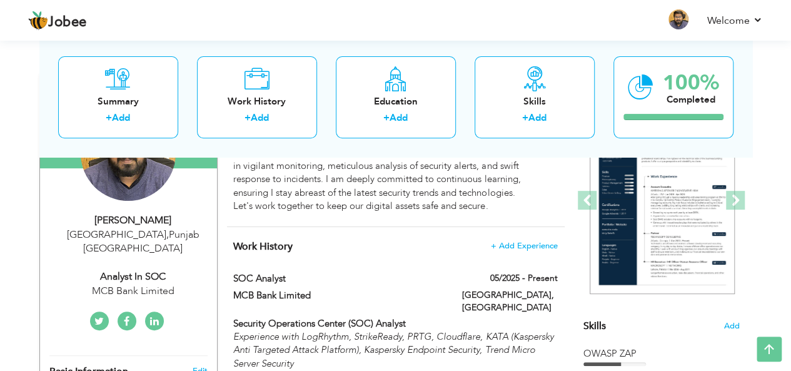
scroll to position [131, 0]
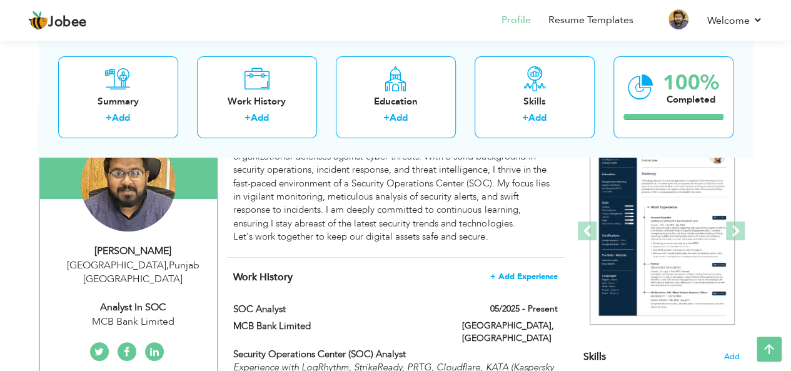
click at [526, 274] on span "+ Add Experience" at bounding box center [524, 276] width 68 height 9
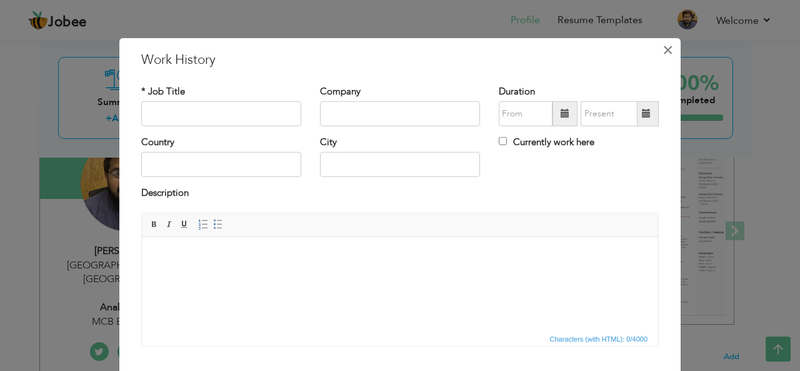
click at [665, 48] on span "×" at bounding box center [668, 49] width 11 height 23
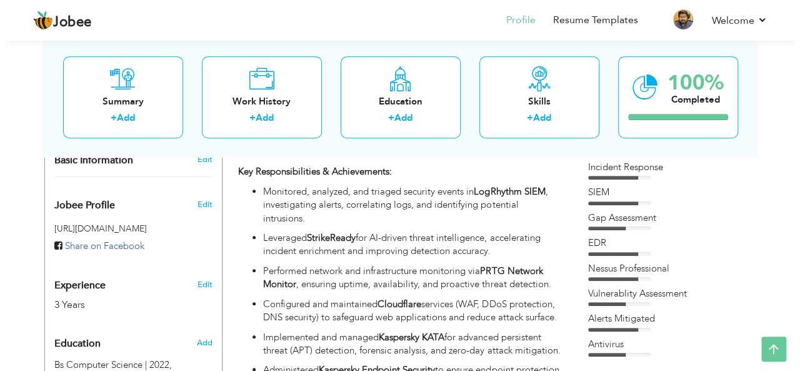
scroll to position [369, 0]
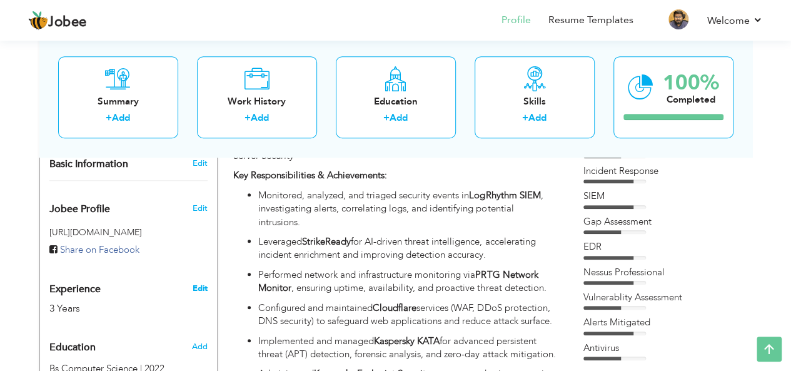
click at [201, 283] on link "Edit" at bounding box center [199, 288] width 15 height 11
type input "[PERSON_NAME]"
type input "Khan"
type input "03248482089"
select select "number:166"
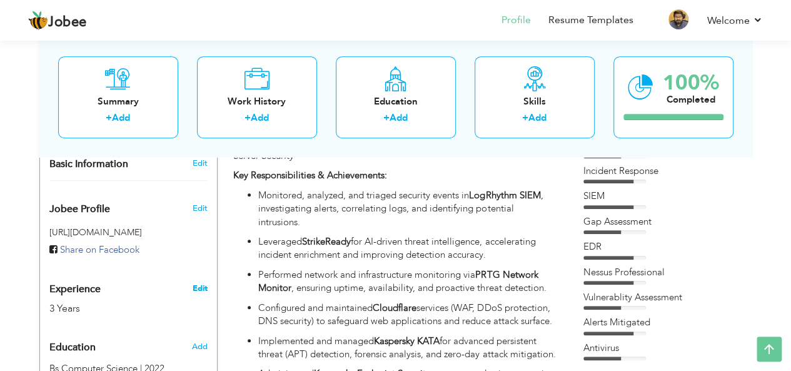
type input "[GEOGRAPHIC_DATA]"
select select "number:5"
type input "MCB Bank Limited"
type input "Analyst In SOC"
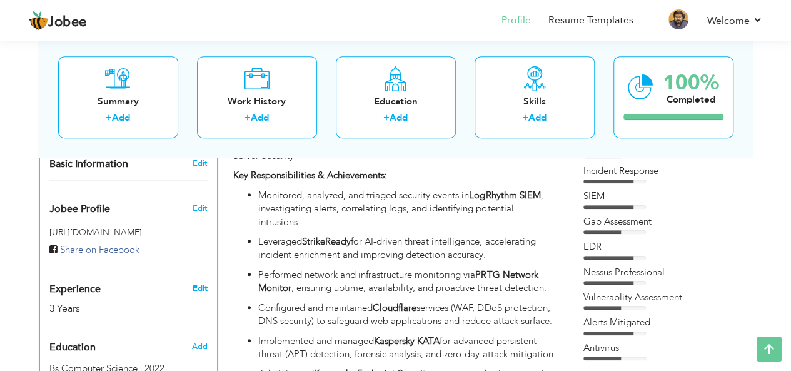
type input "https://www.linkedin.com/in/muhammad-suleman-khan-54766a234?utm_source=share&ut…"
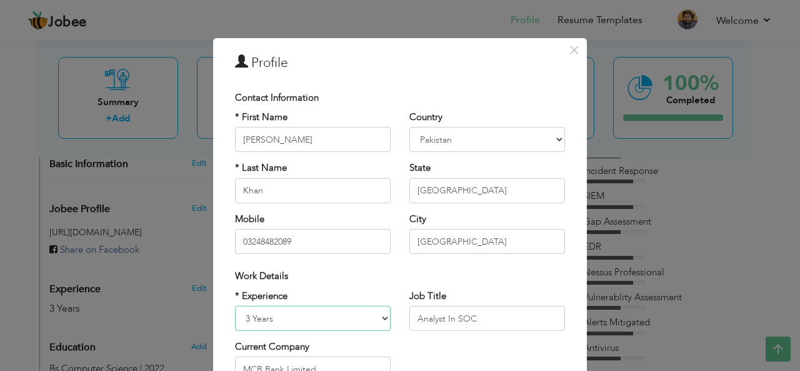
click at [301, 318] on select "Entry Level Less than 1 Year 1 Year 2 Years 3 Years 4 Years 5 Years 6 Years 7 Y…" at bounding box center [313, 318] width 156 height 25
select select "number:4"
click at [235, 306] on select "Entry Level Less than 1 Year 1 Year 2 Years 3 Years 4 Years 5 Years 6 Years 7 Y…" at bounding box center [313, 318] width 156 height 25
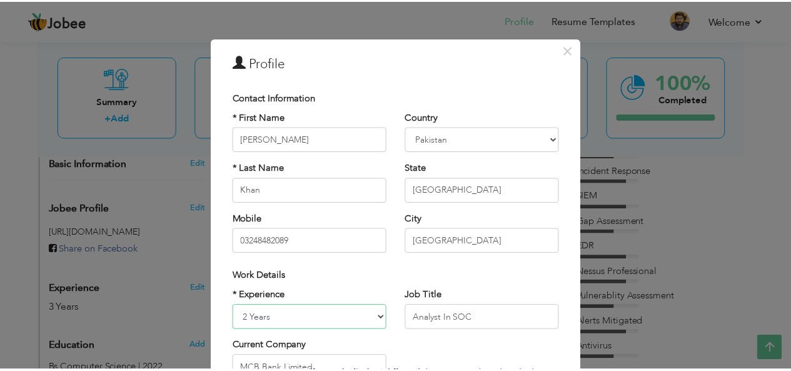
scroll to position [190, 0]
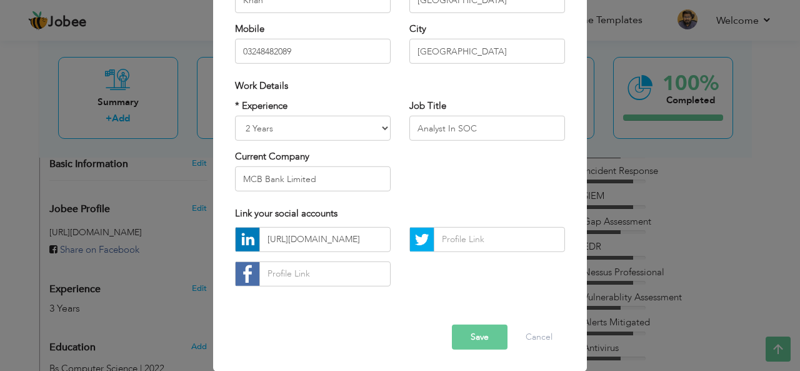
click at [476, 328] on button "Save" at bounding box center [480, 336] width 56 height 25
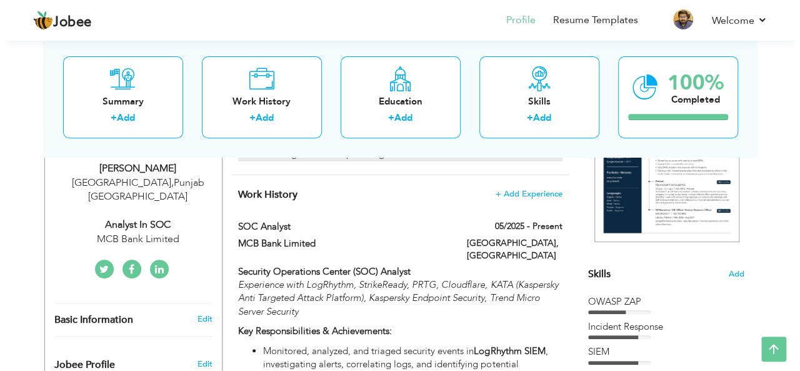
scroll to position [214, 0]
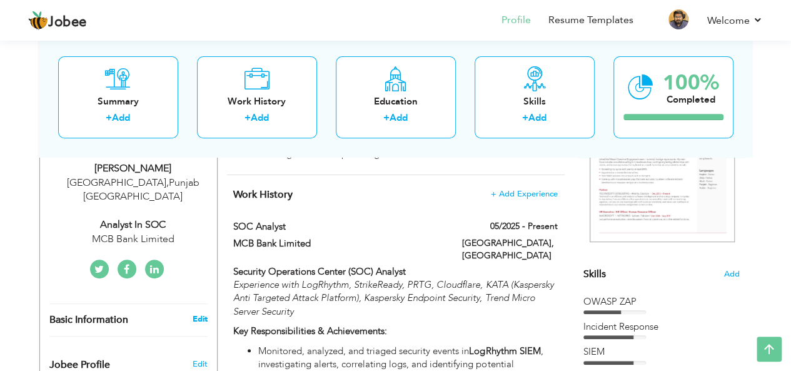
click at [201, 313] on link "Edit" at bounding box center [199, 318] width 15 height 11
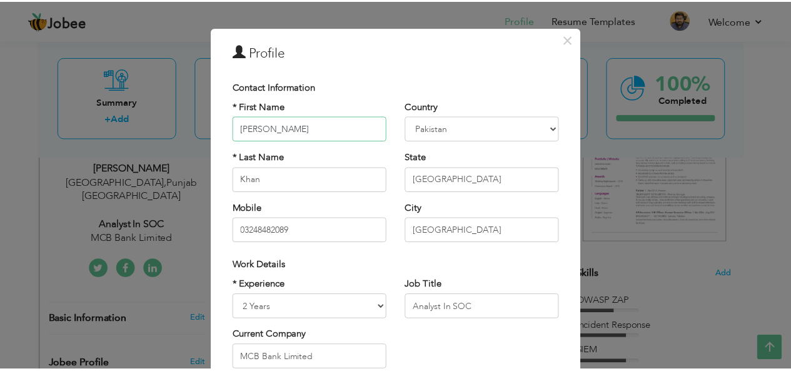
scroll to position [9, 0]
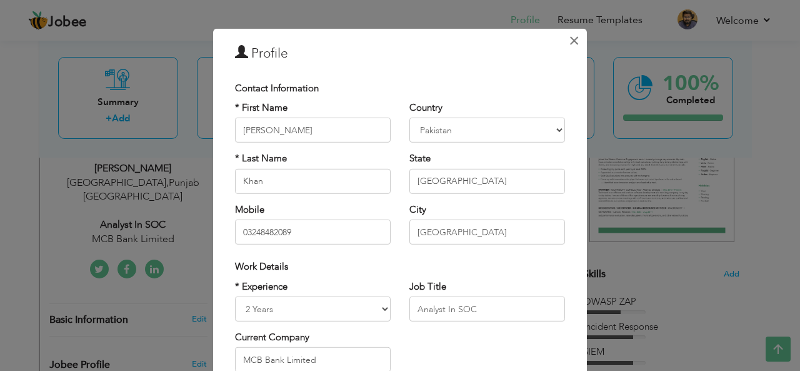
click at [569, 45] on span "×" at bounding box center [574, 40] width 11 height 23
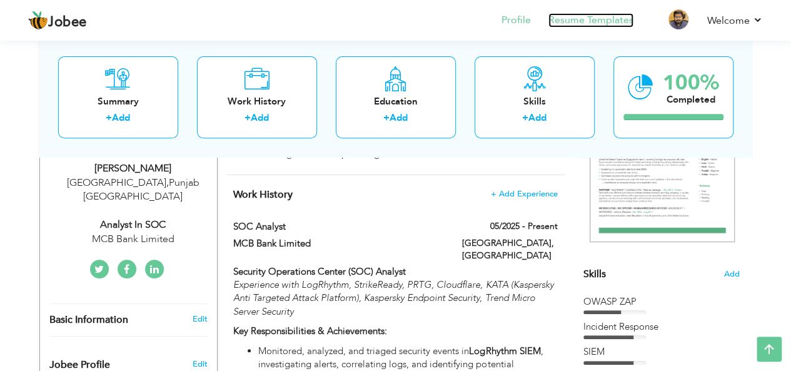
click at [599, 22] on link "Resume Templates" at bounding box center [590, 20] width 85 height 14
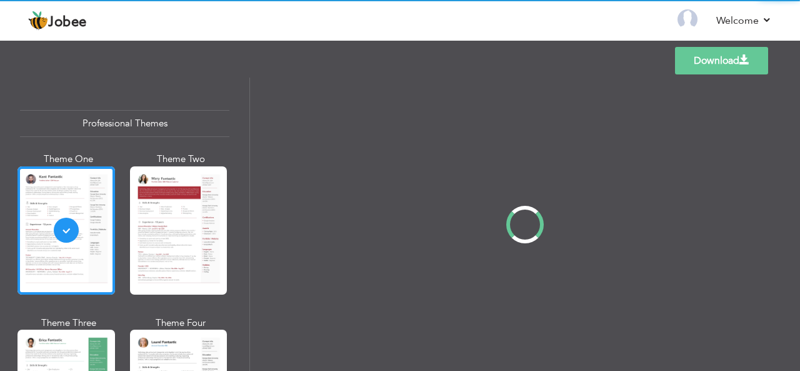
click at [714, 64] on link "Download" at bounding box center [721, 61] width 93 height 28
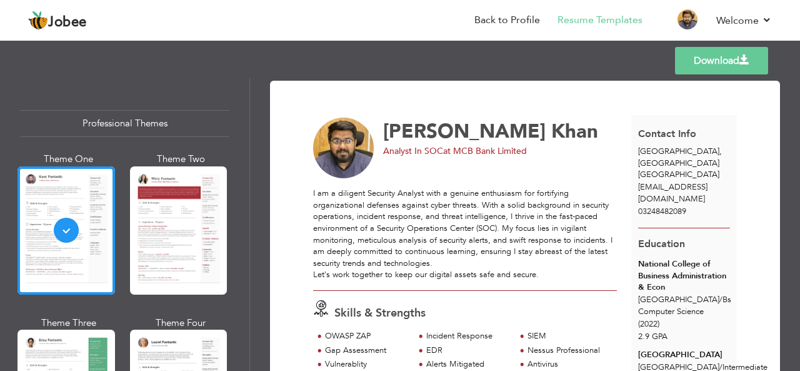
click at [708, 61] on link "Download" at bounding box center [721, 61] width 93 height 28
